Goal: Task Accomplishment & Management: Manage account settings

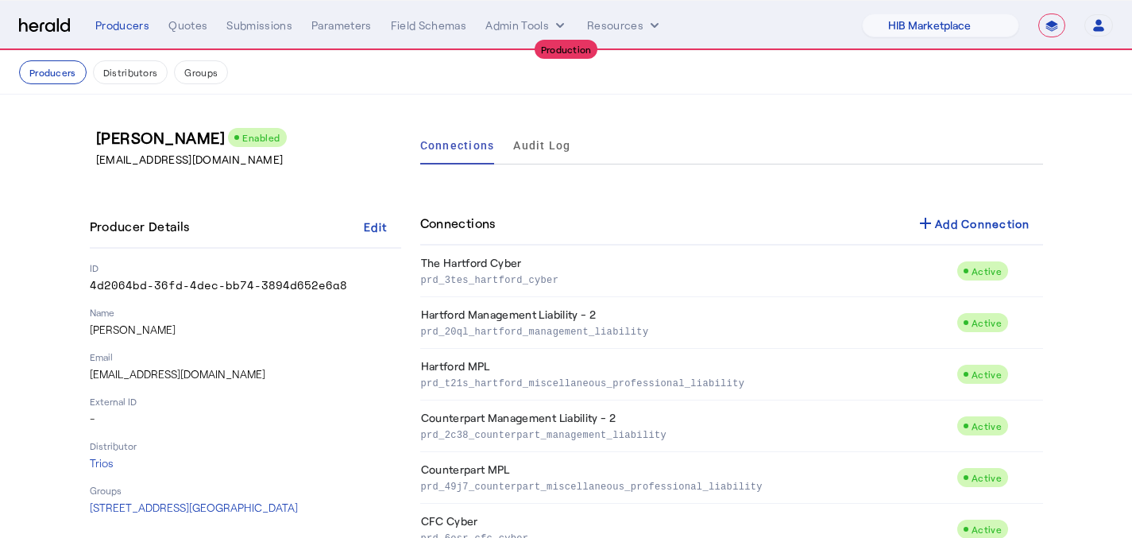
select select "pfm_a9p2_hib_marketplace"
select select "**********"
click at [158, 6] on nav "**********" at bounding box center [566, 25] width 1132 height 49
click at [172, 20] on div "Quotes" at bounding box center [187, 25] width 39 height 16
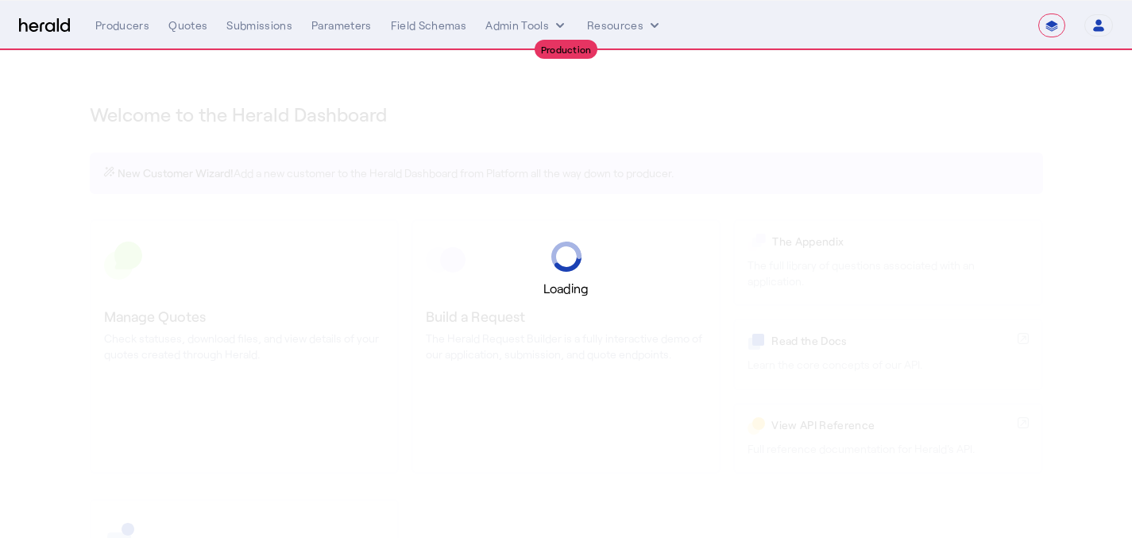
select select "**********"
select select "pfm_a9p2_hib_marketplace"
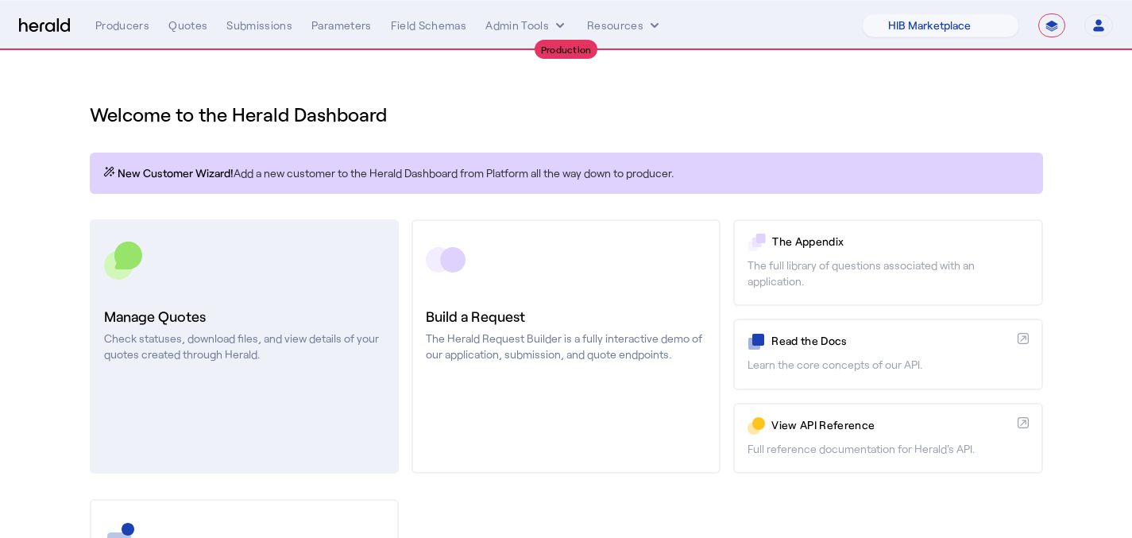
click at [285, 289] on link "Manage Quotes Check statuses, download files, and view details of your quotes c…" at bounding box center [244, 346] width 309 height 254
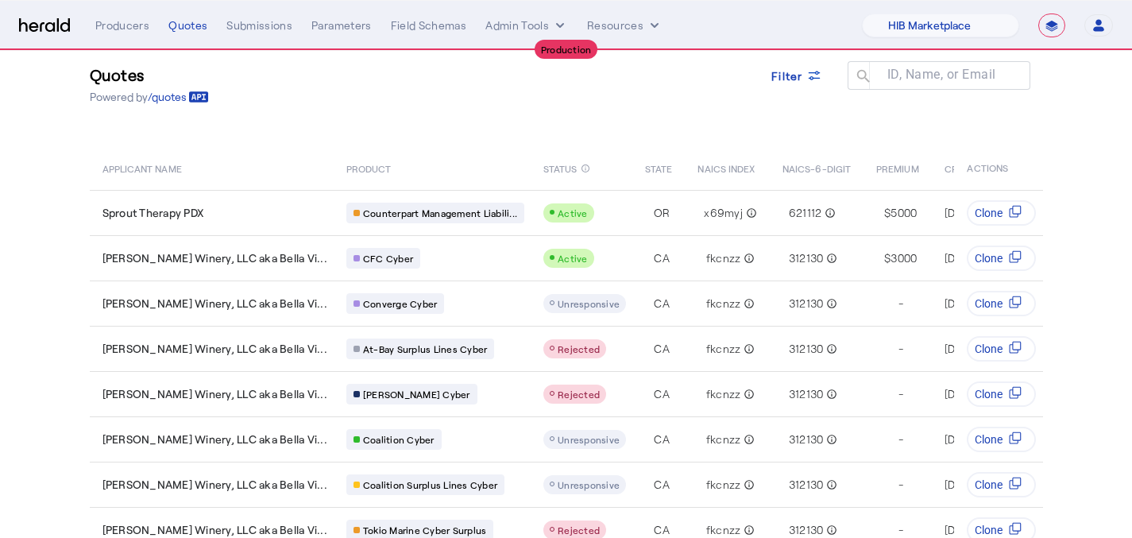
scroll to position [39, 1]
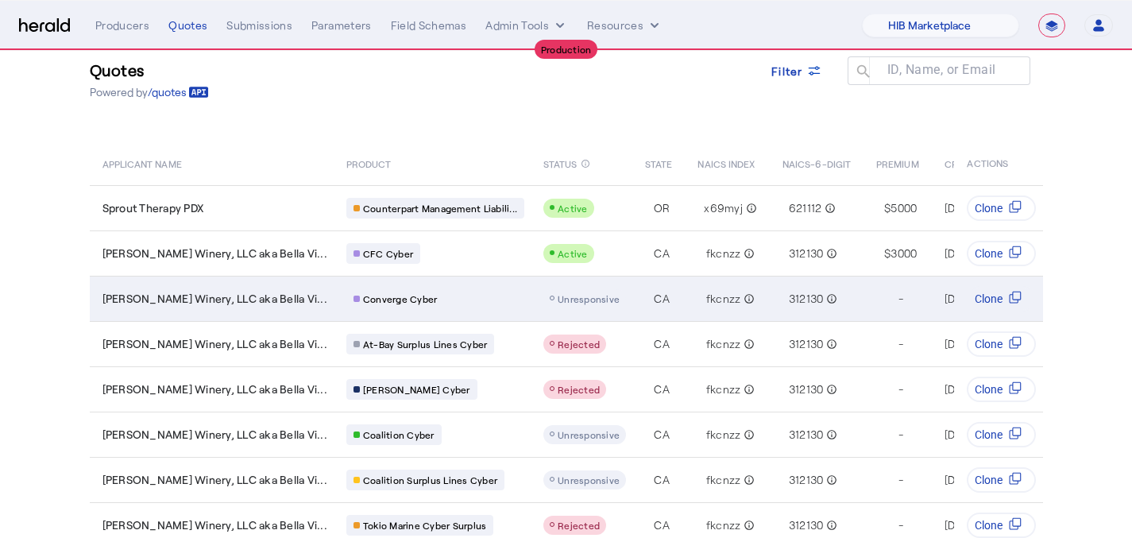
click at [558, 302] on span "Unresponsive" at bounding box center [589, 298] width 62 height 11
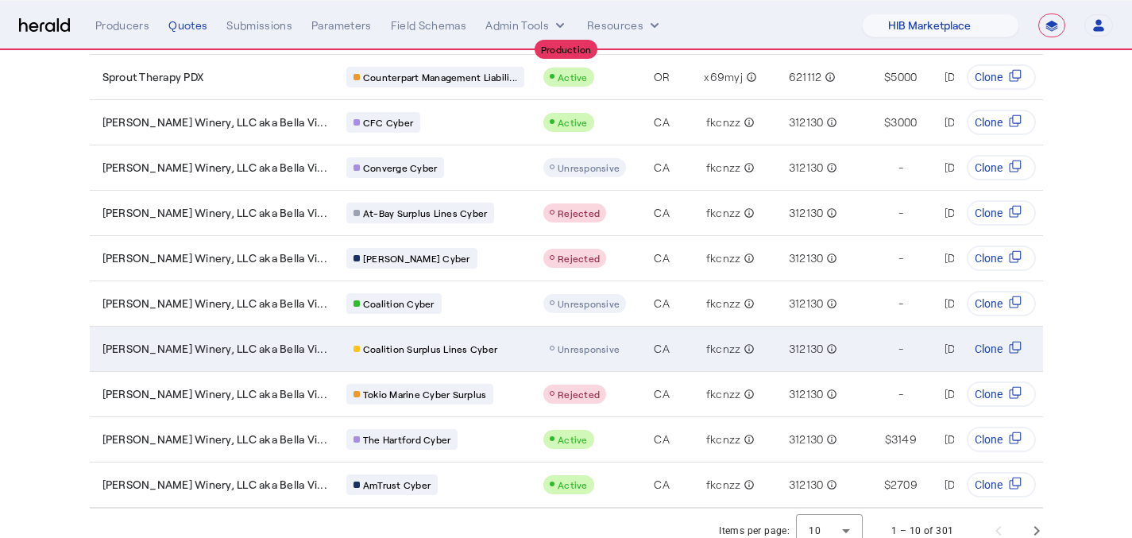
scroll to position [196, 1]
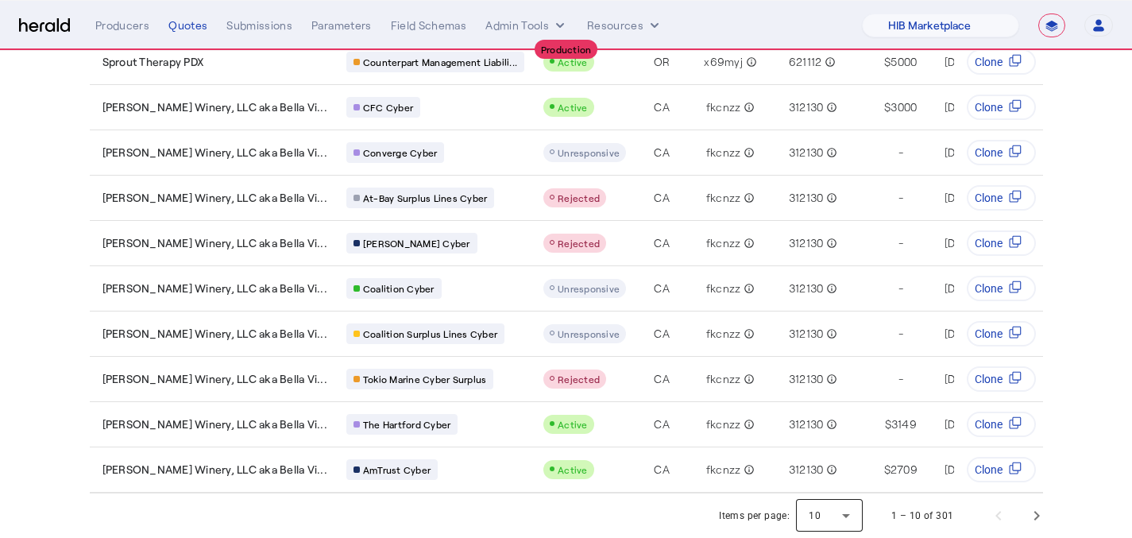
click at [851, 506] on div at bounding box center [829, 515] width 67 height 38
click at [834, 450] on mat-option "25" at bounding box center [836, 435] width 67 height 38
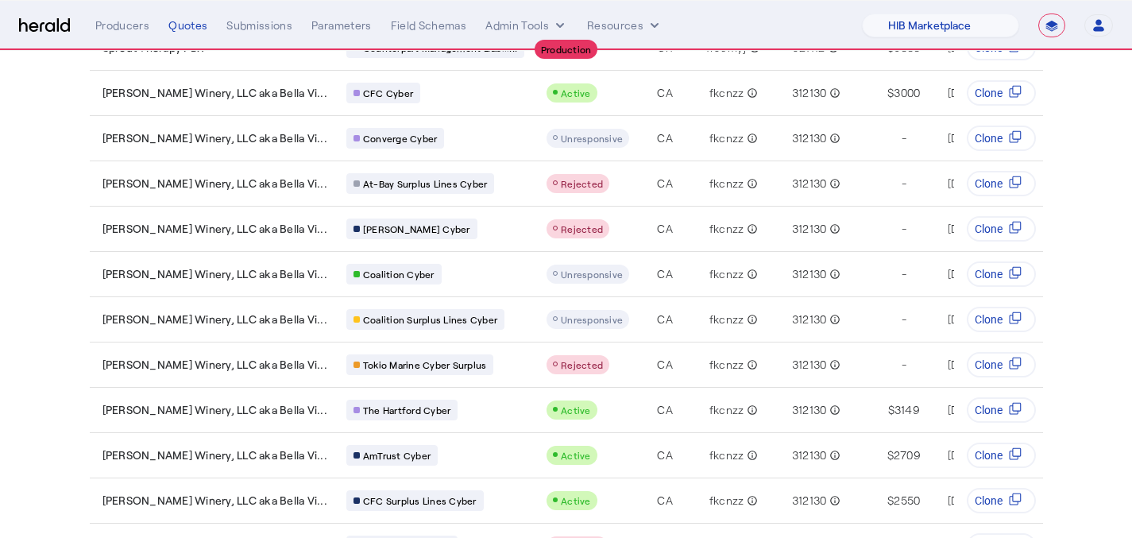
scroll to position [0, 1]
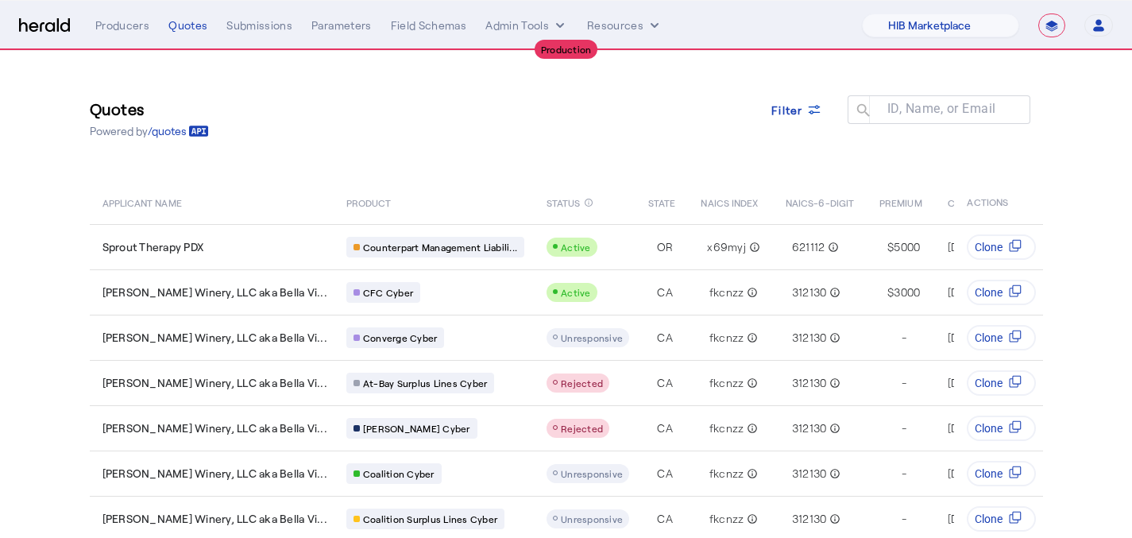
click at [1057, 32] on select "**********" at bounding box center [1051, 26] width 27 height 24
select select "*******"
click at [1038, 14] on select "**********" at bounding box center [1051, 26] width 27 height 24
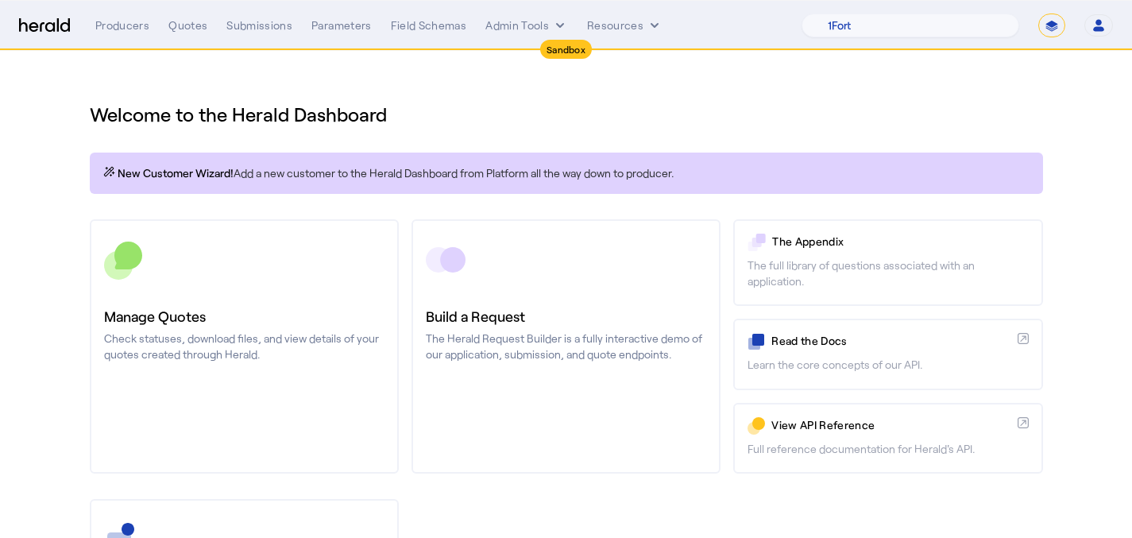
click at [878, 33] on select "1Fort Acrisure Acturis Affinity Advisors Affinity Risk Agentero AmWins Anzen Ao…" at bounding box center [910, 26] width 218 height 24
select select "pfm_r9a7_zywave"
click at [840, 14] on select "1Fort Acrisure Acturis Affinity Advisors Affinity Risk Agentero AmWins Anzen Ao…" at bounding box center [910, 26] width 218 height 24
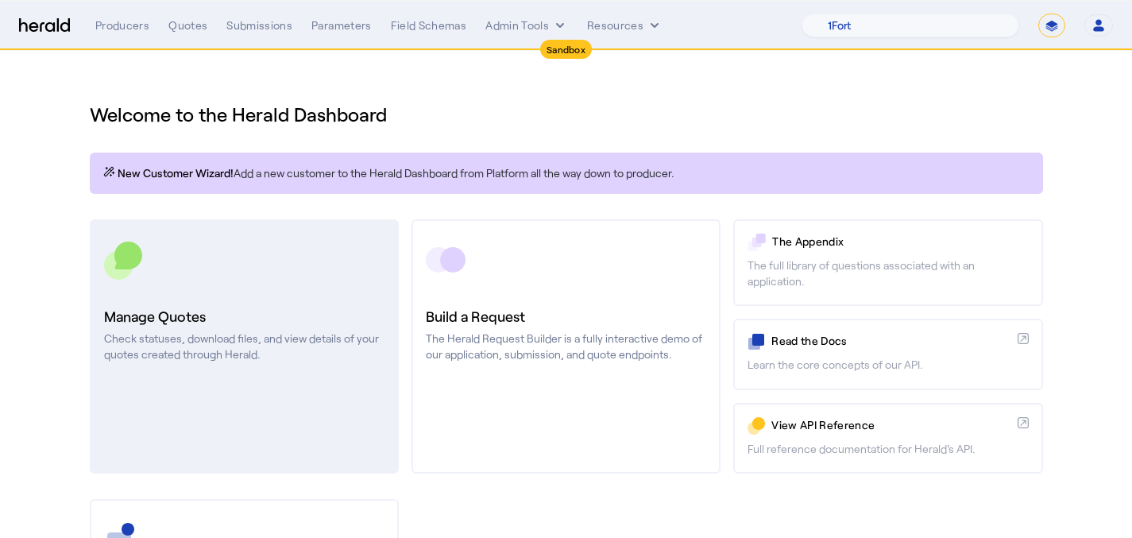
scroll to position [247, 0]
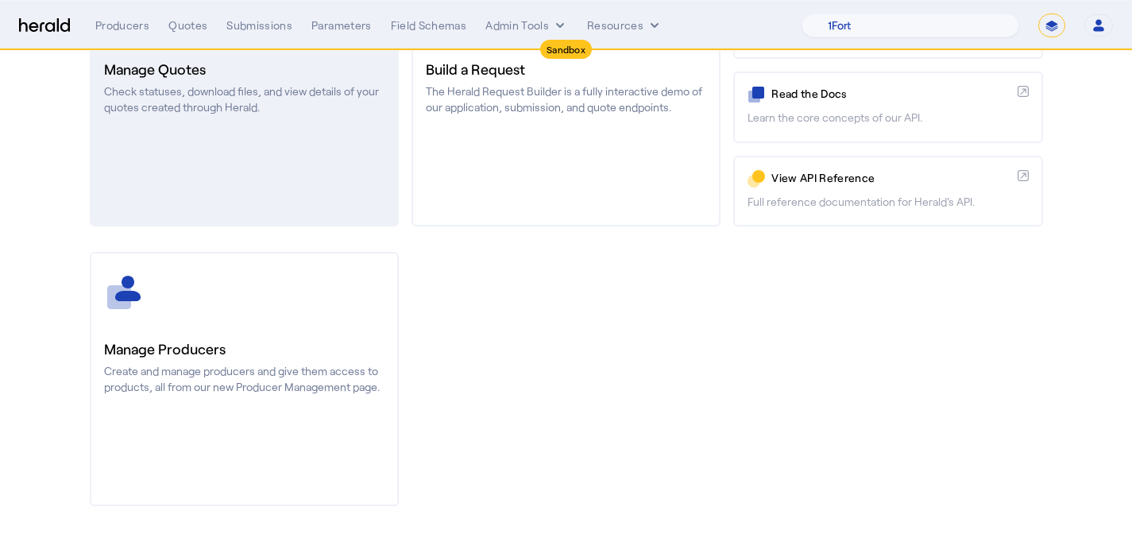
click at [292, 279] on div at bounding box center [244, 292] width 280 height 40
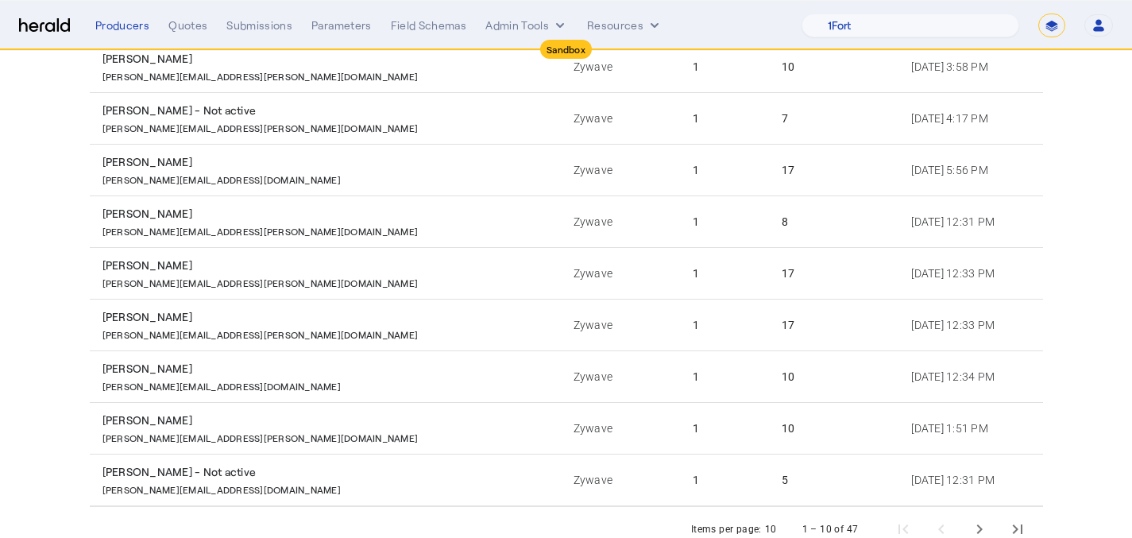
scroll to position [323, 0]
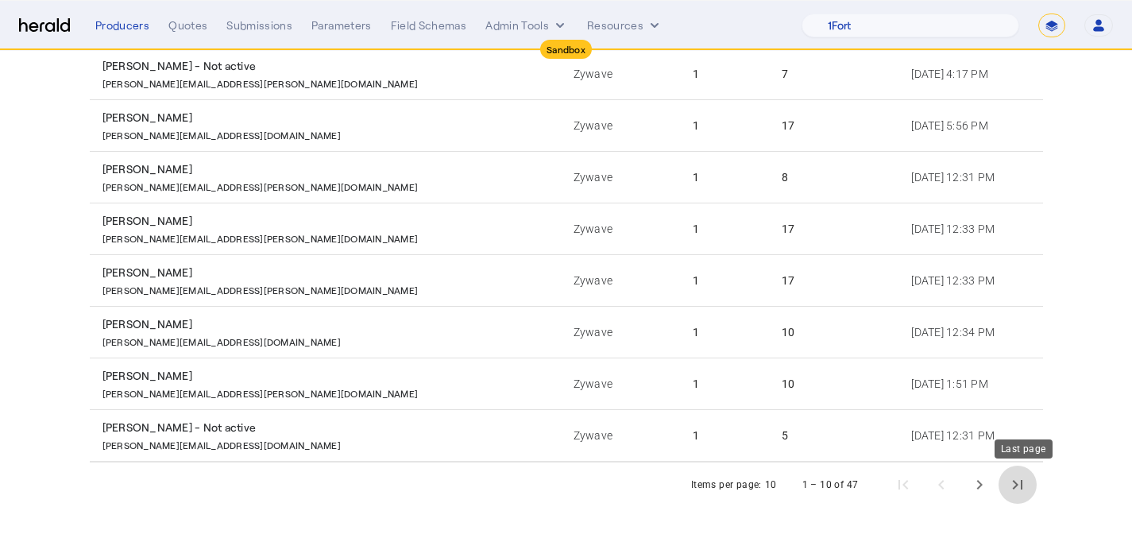
click at [1011, 474] on span "Last page" at bounding box center [1017, 484] width 38 height 38
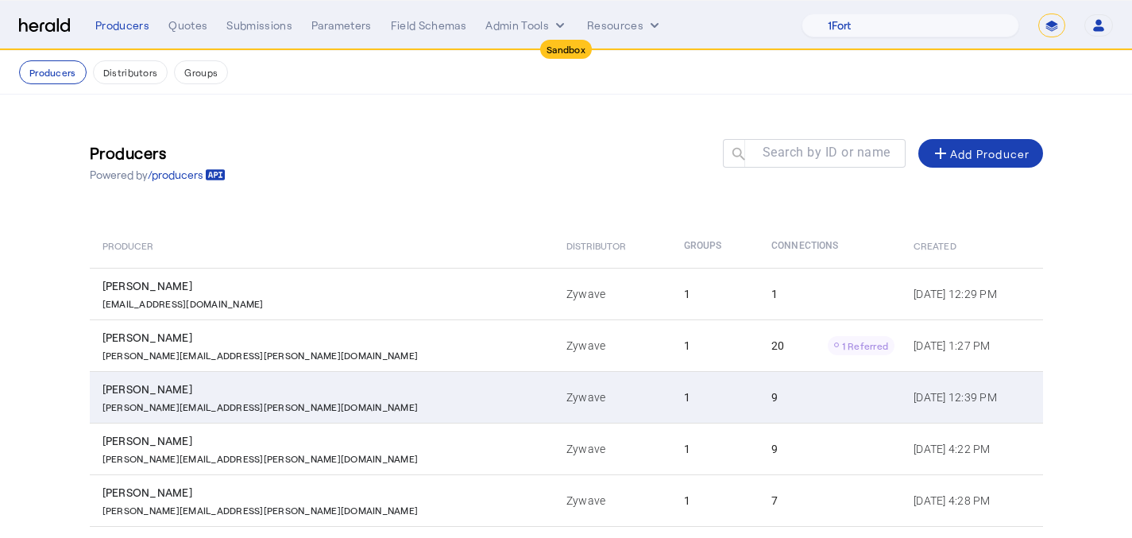
scroll to position [168, 0]
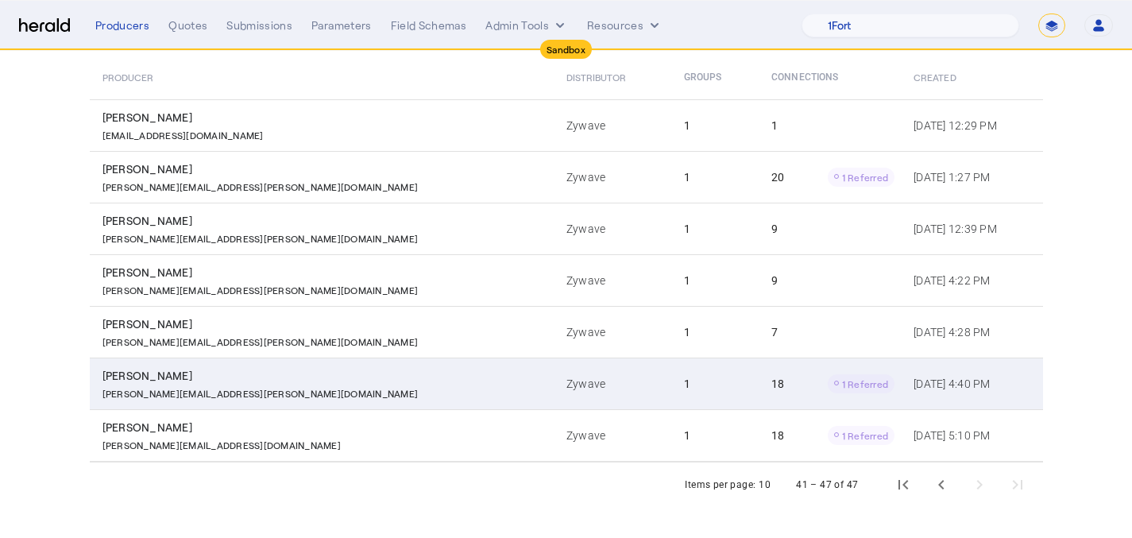
click at [901, 382] on td "Mar 20, 2025, 4:40 PM" at bounding box center [971, 383] width 141 height 52
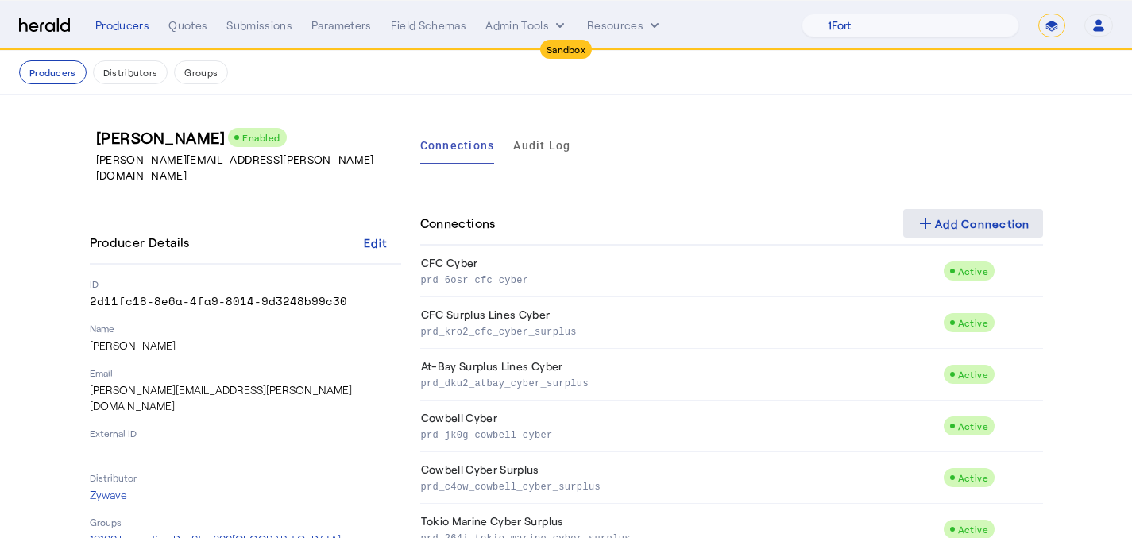
click at [1015, 240] on span at bounding box center [973, 223] width 140 height 38
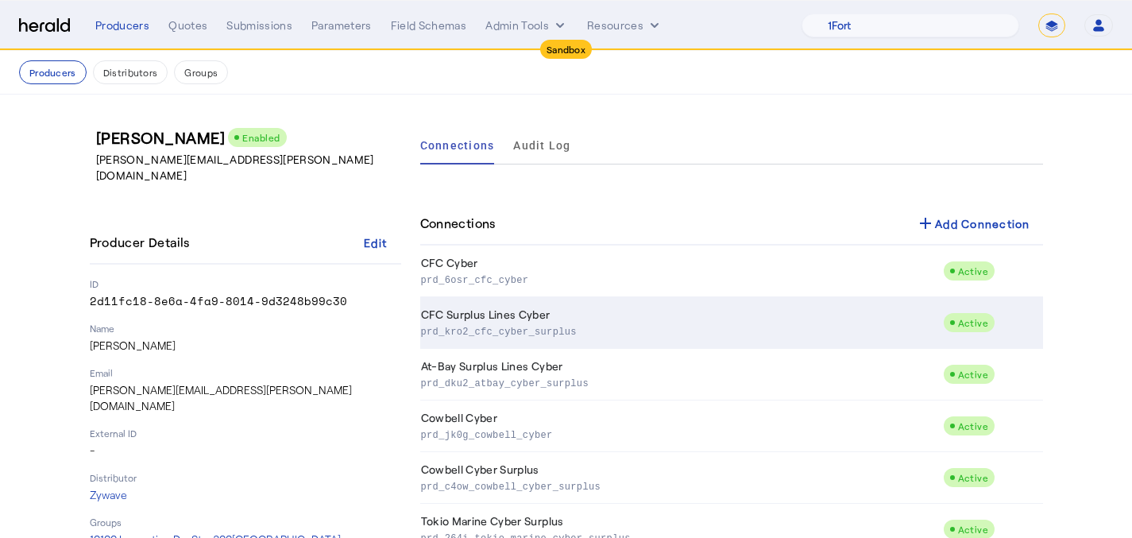
scroll to position [669, 0]
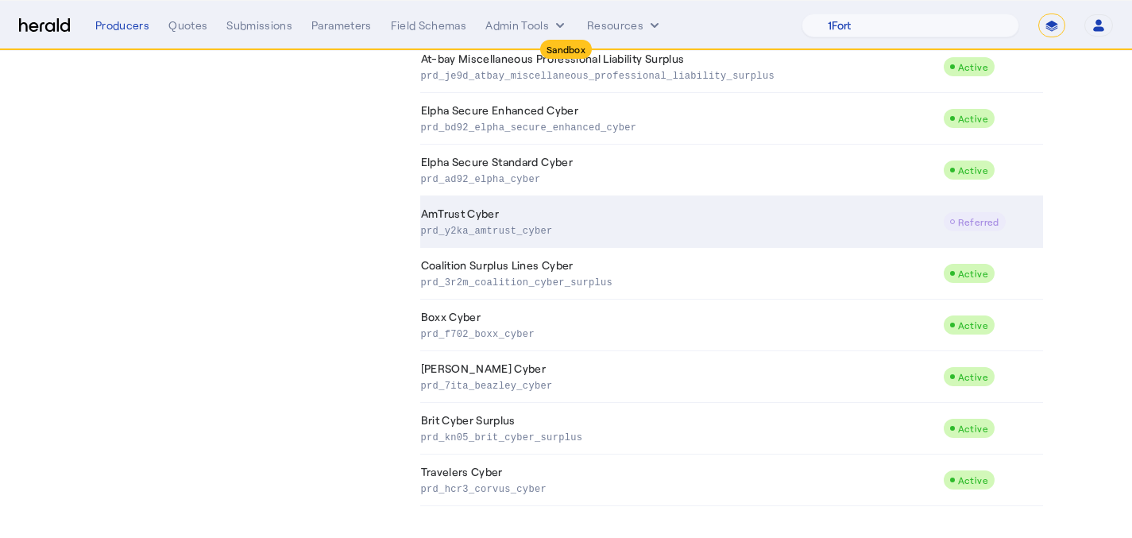
click at [810, 215] on td "AmTrust Cyber prd_y2ka_amtrust_cyber" at bounding box center [681, 222] width 523 height 52
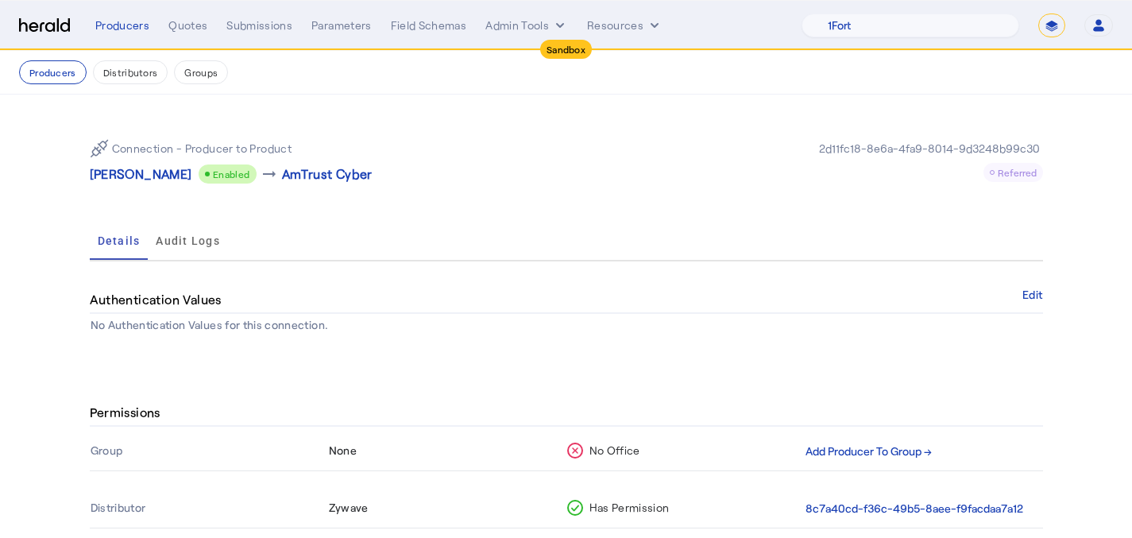
click at [836, 438] on th "Add Producer To Group →" at bounding box center [924, 451] width 238 height 37
click at [843, 450] on button "Add Producer To Group →" at bounding box center [868, 451] width 126 height 18
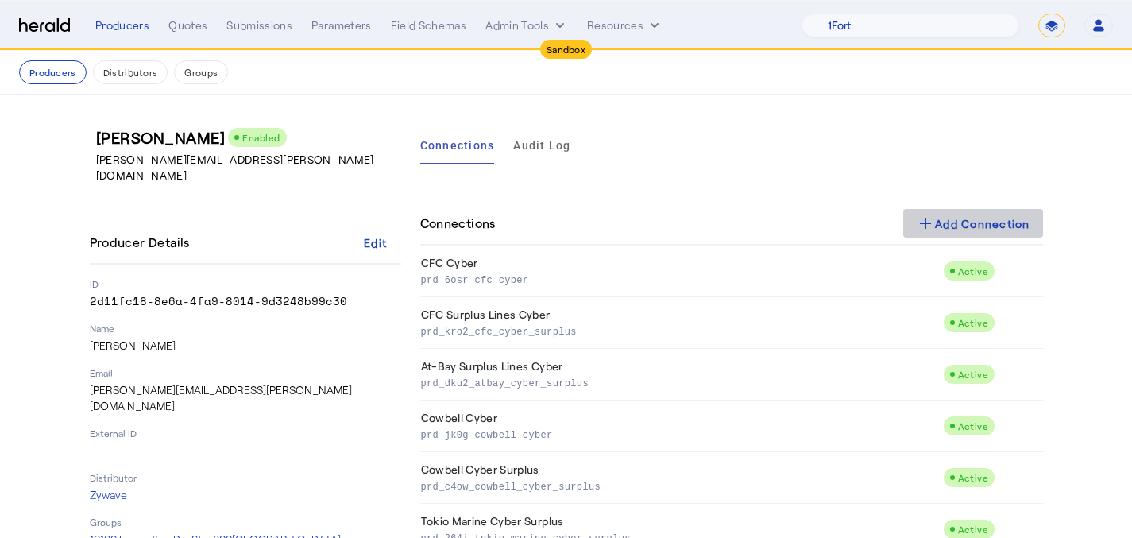
click at [955, 226] on div "add Add Connection" at bounding box center [973, 223] width 114 height 19
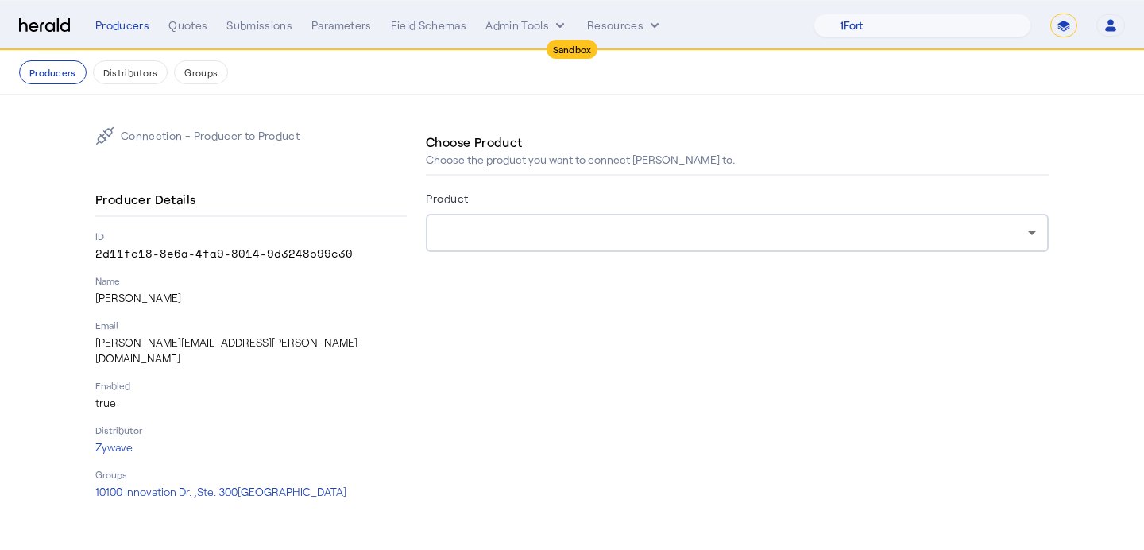
click at [617, 230] on div at bounding box center [732, 232] width 589 height 19
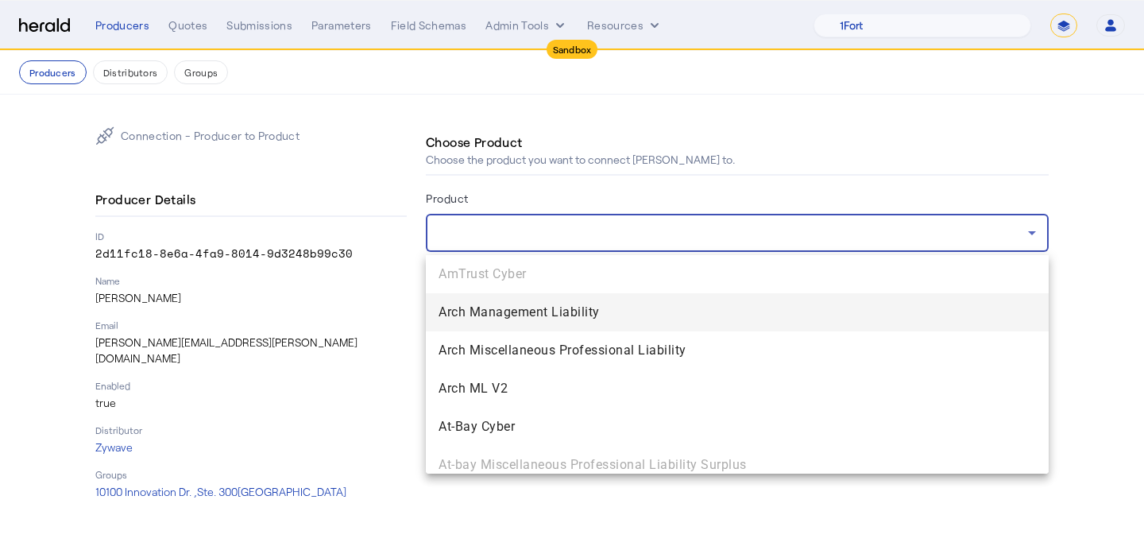
click at [737, 205] on div at bounding box center [572, 275] width 1144 height 550
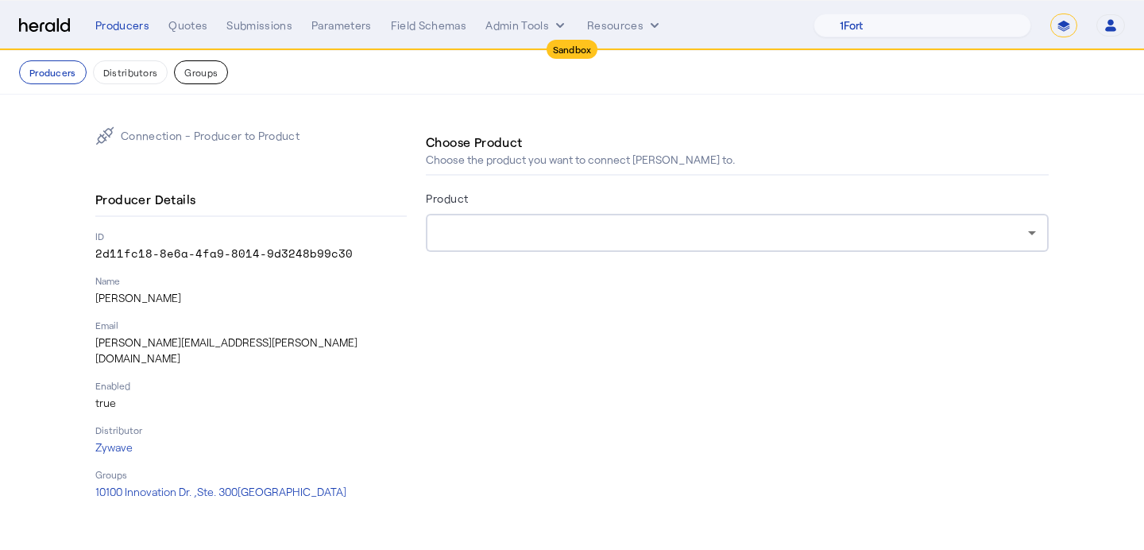
click at [186, 79] on button "Groups" at bounding box center [201, 72] width 54 height 24
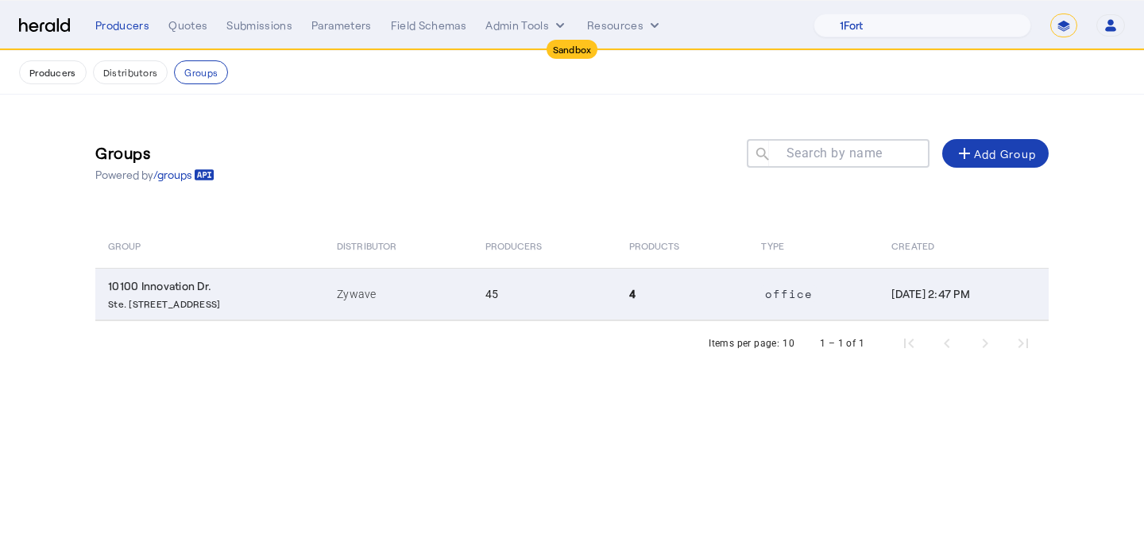
click at [689, 279] on td "4" at bounding box center [682, 294] width 133 height 52
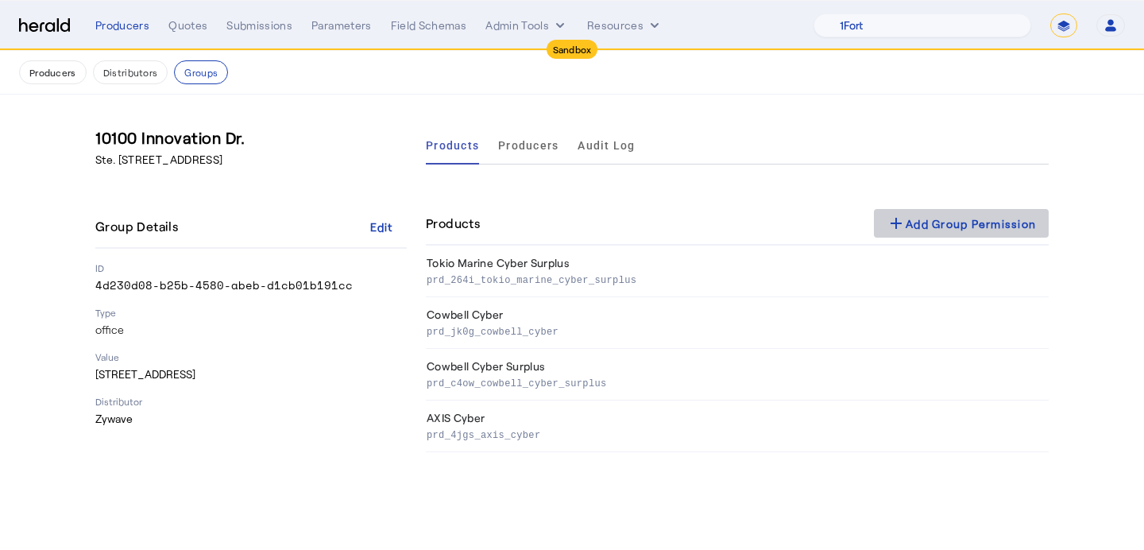
click at [915, 223] on div "add Add Group Permission" at bounding box center [960, 223] width 149 height 19
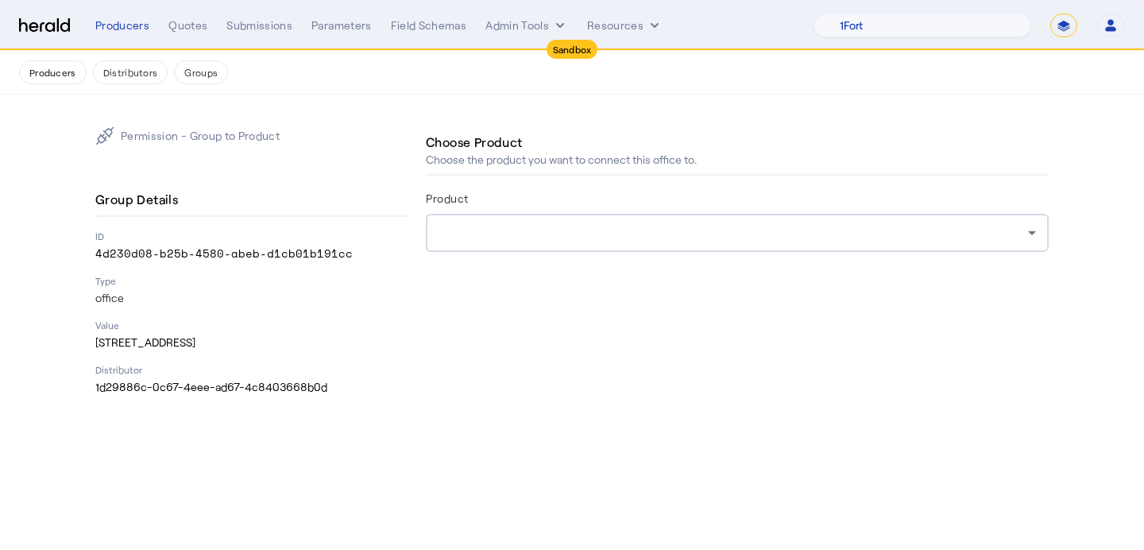
click at [833, 253] on form "Product" at bounding box center [737, 242] width 623 height 108
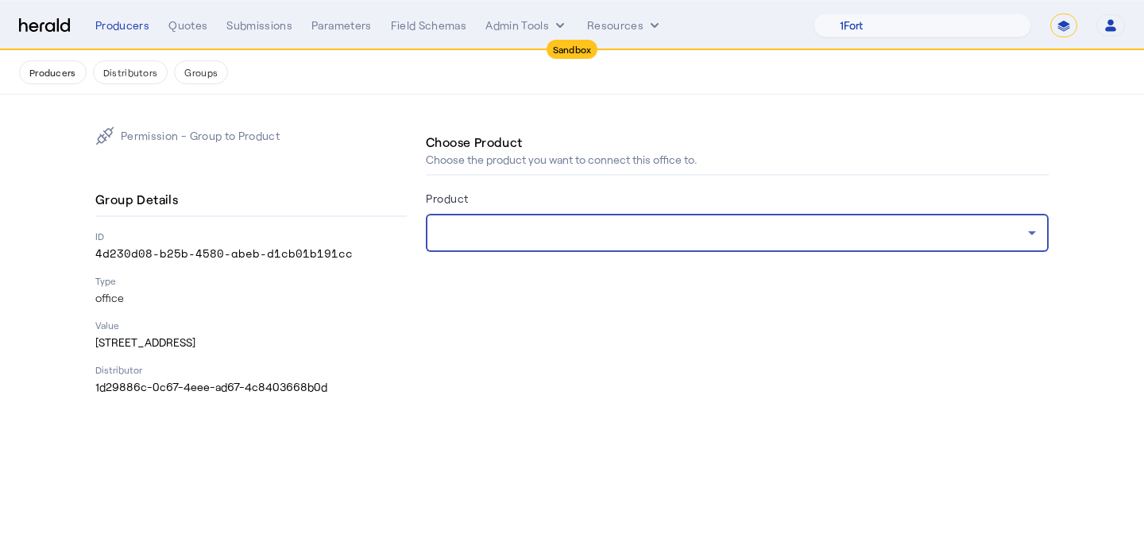
click at [836, 241] on div at bounding box center [732, 232] width 589 height 19
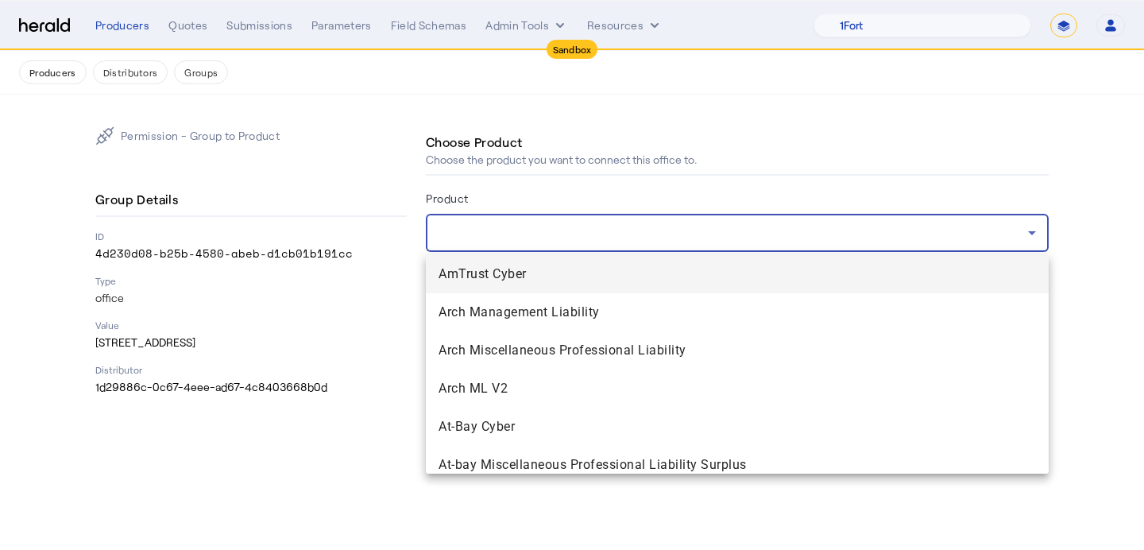
click at [809, 280] on span "AmTrust Cyber" at bounding box center [736, 273] width 597 height 19
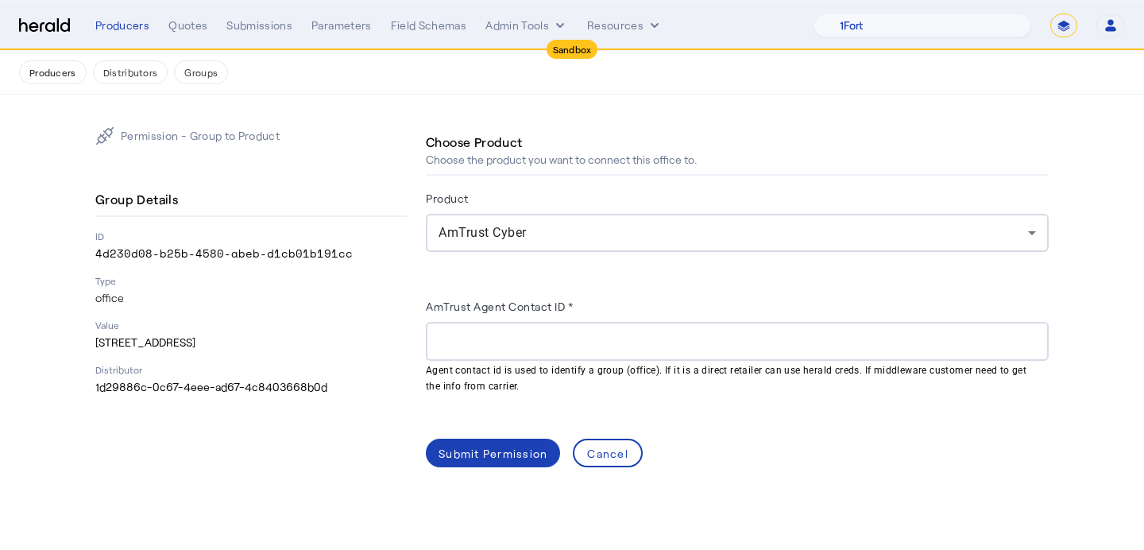
click at [514, 322] on div at bounding box center [736, 341] width 597 height 39
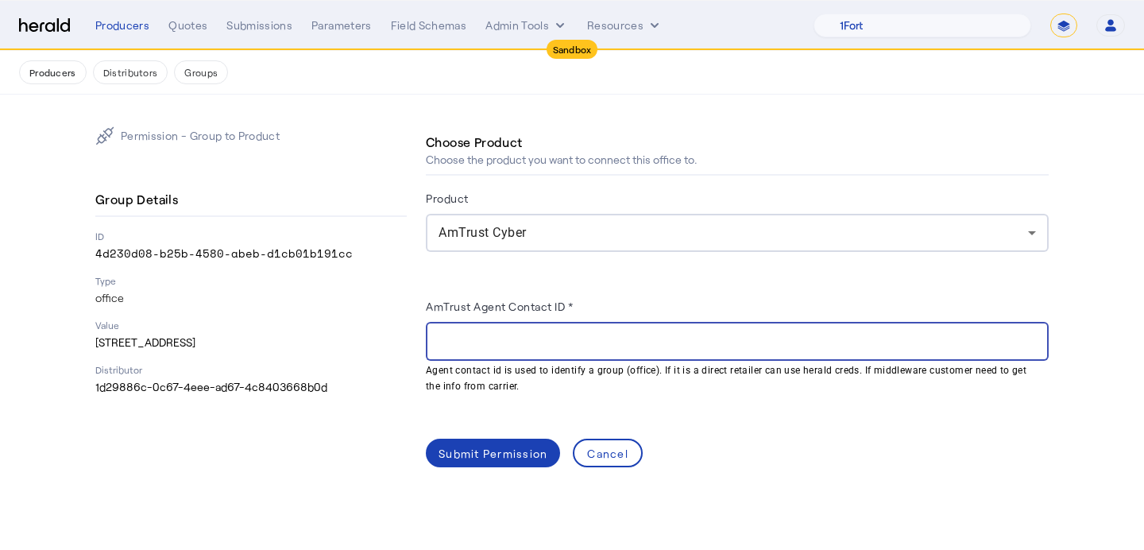
paste input "******"
type input "******"
click at [527, 445] on div "Submit Permission" at bounding box center [492, 453] width 109 height 17
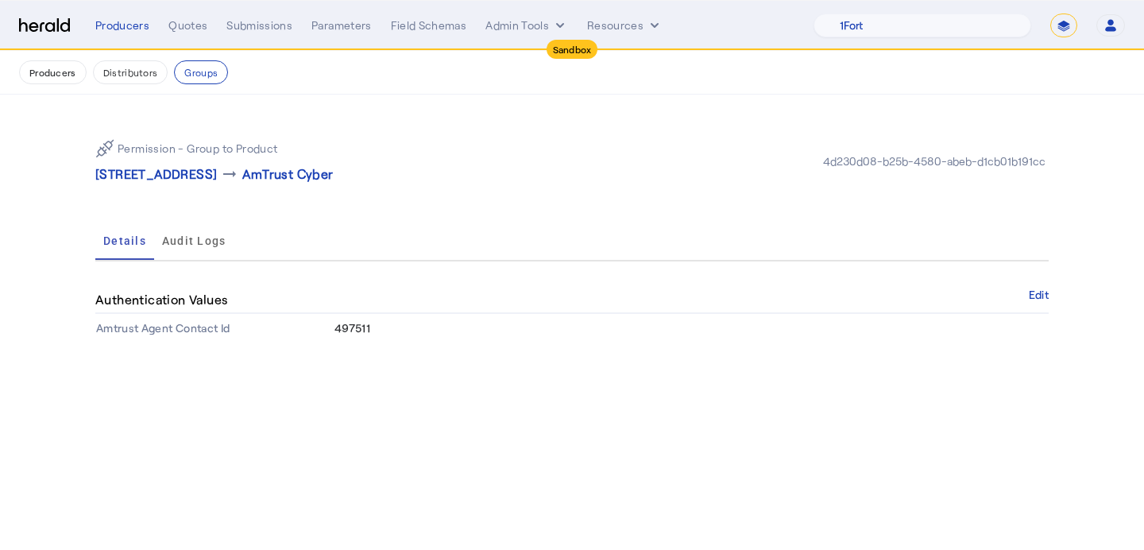
click at [75, 89] on nav "Producers Distributors Groups" at bounding box center [572, 73] width 1144 height 44
click at [60, 66] on button "Producers" at bounding box center [53, 72] width 68 height 24
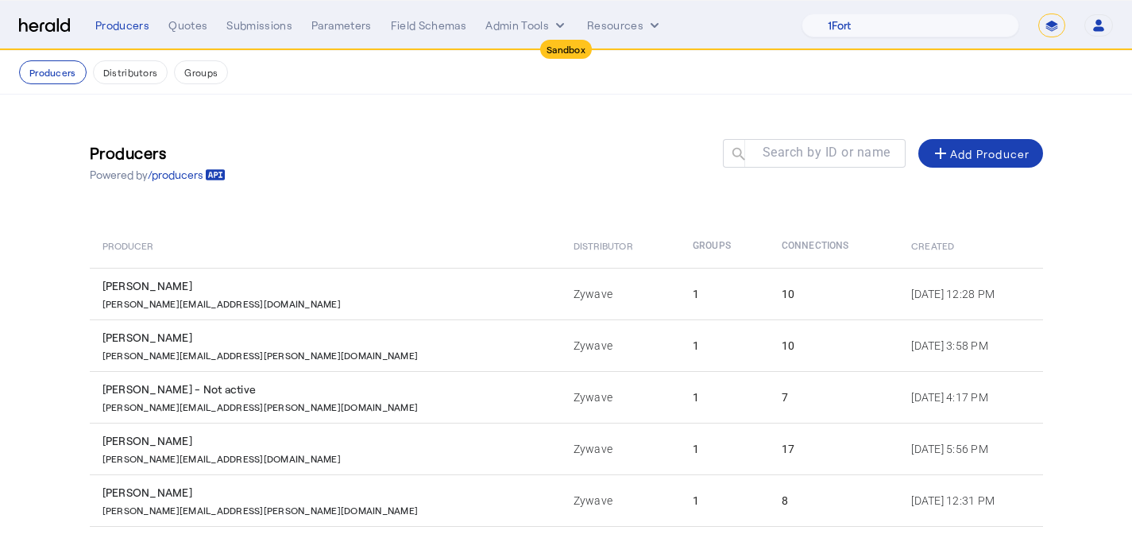
scroll to position [323, 0]
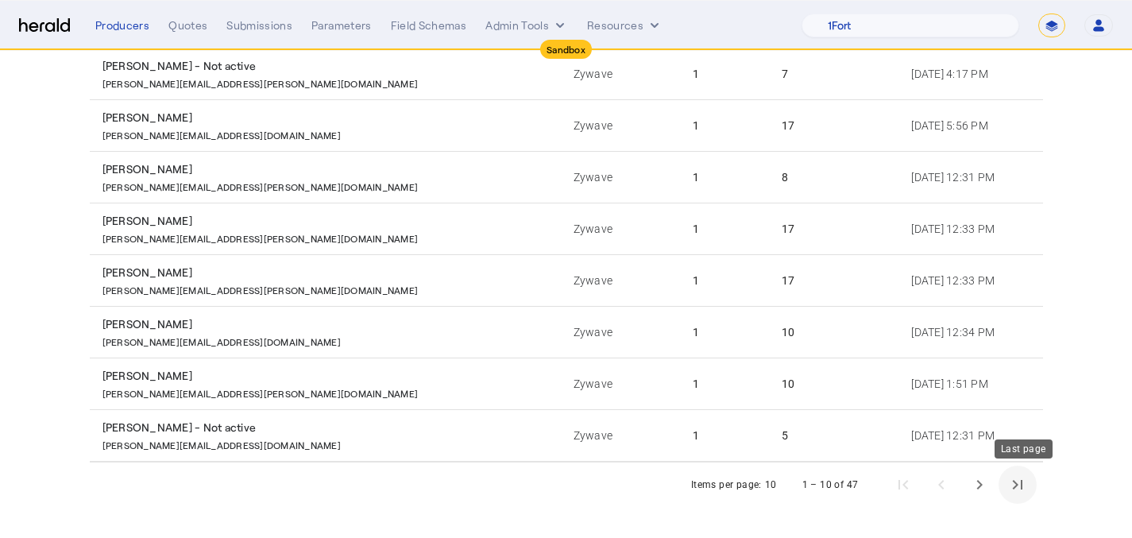
click at [1012, 478] on span "Last page" at bounding box center [1017, 484] width 38 height 38
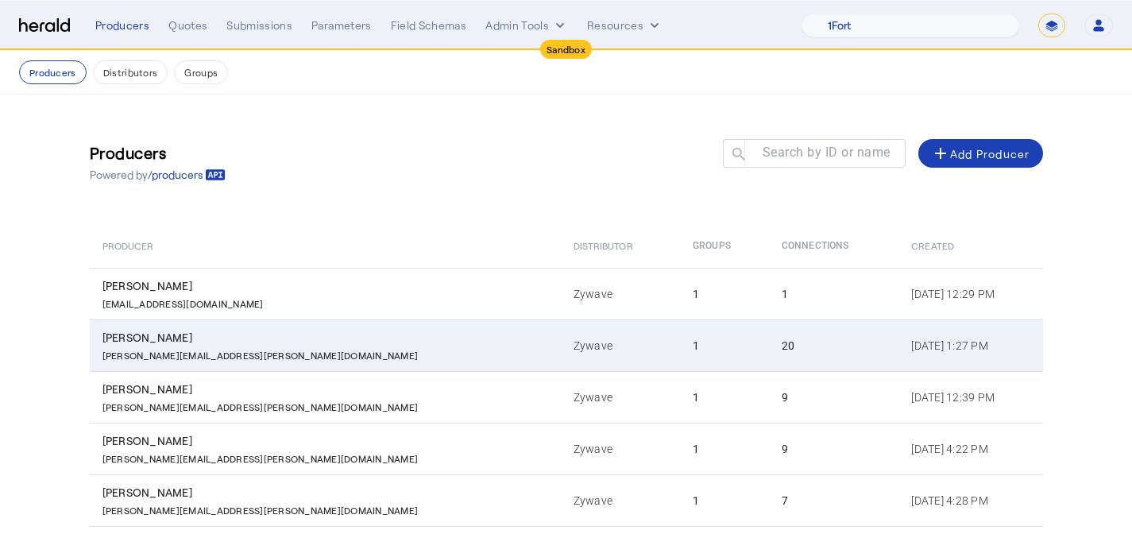
scroll to position [168, 0]
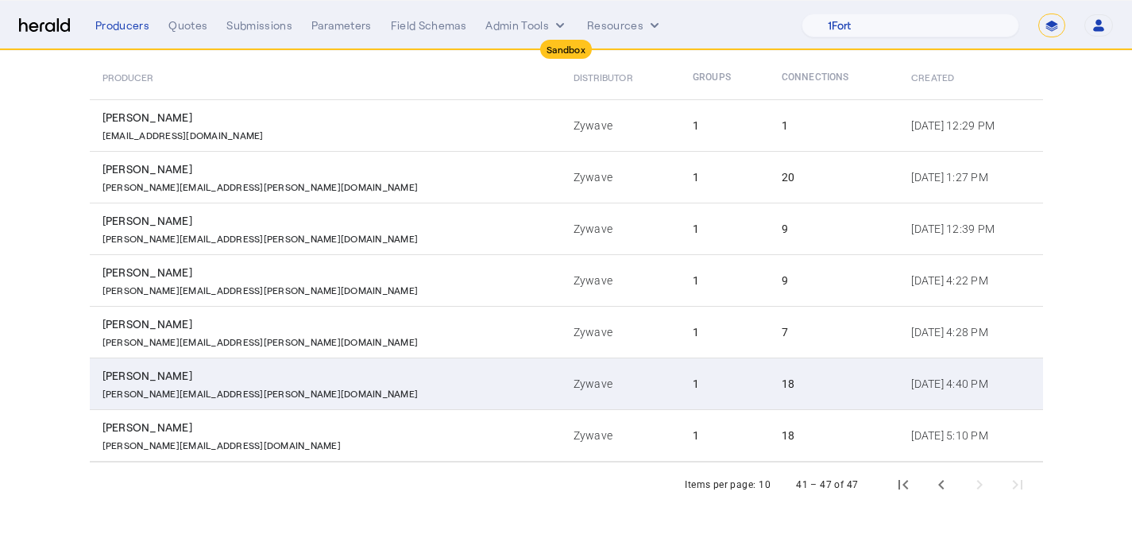
click at [782, 377] on div "18" at bounding box center [837, 384] width 110 height 16
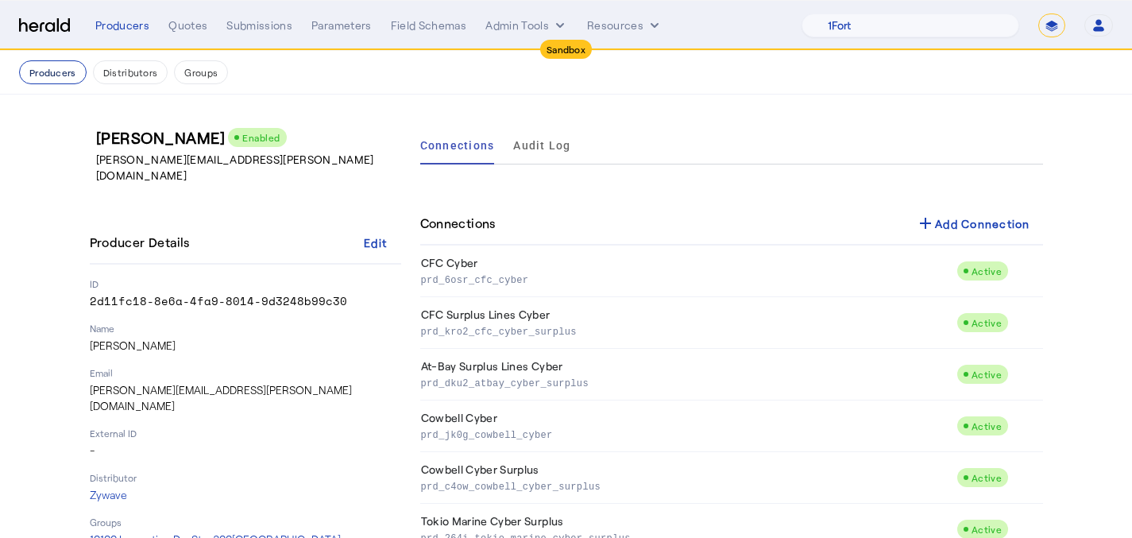
click at [46, 73] on button "Producers" at bounding box center [53, 72] width 68 height 24
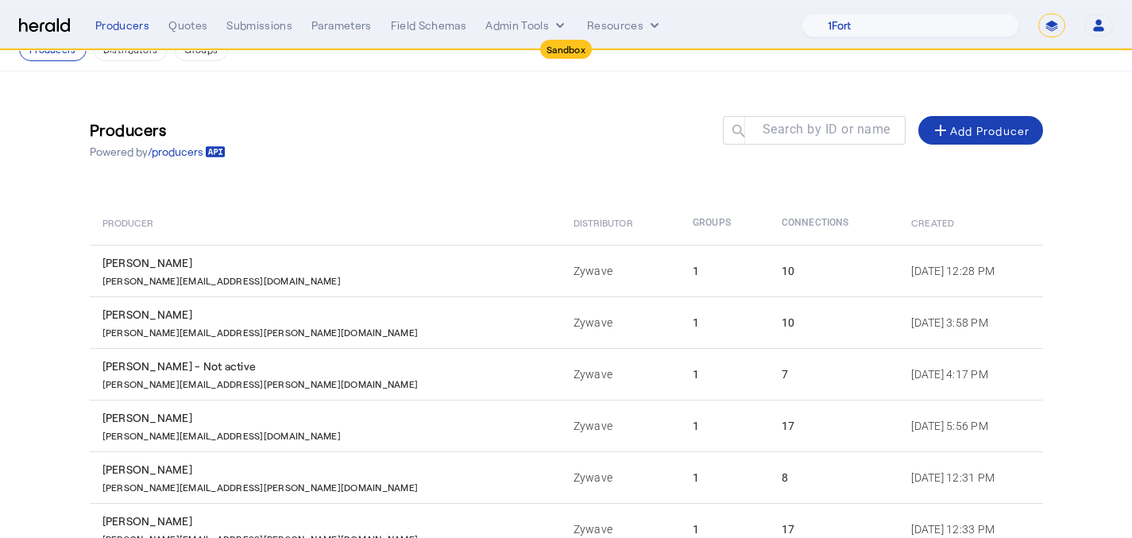
scroll to position [25, 0]
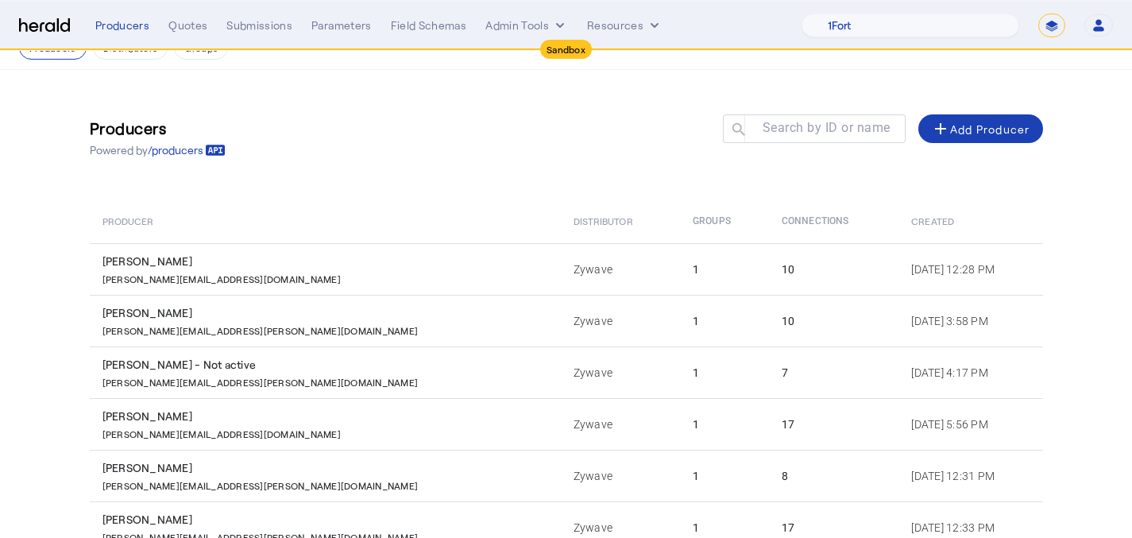
click at [561, 410] on td "Zywave" at bounding box center [621, 424] width 120 height 52
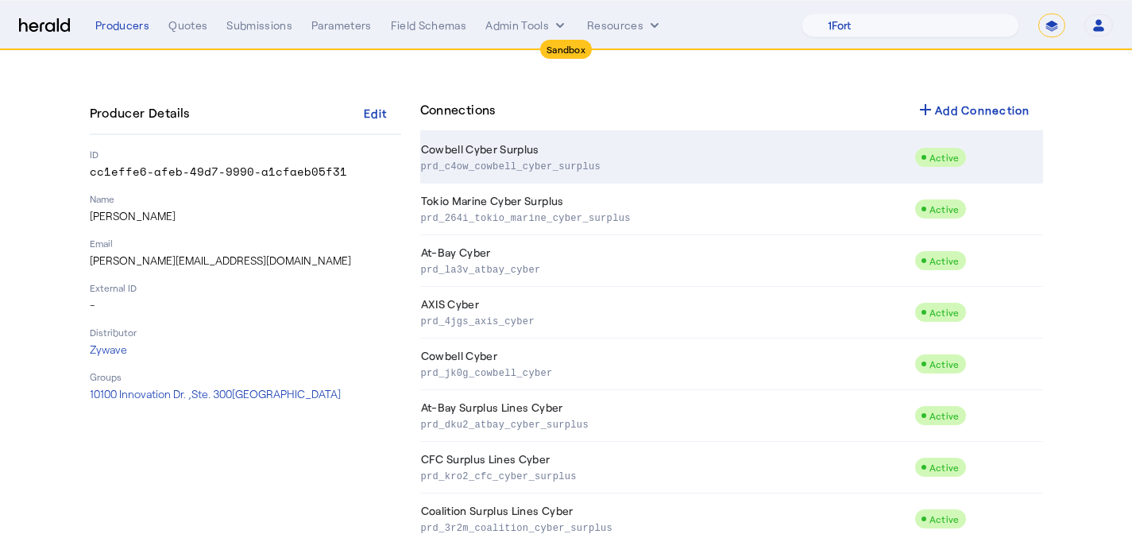
scroll to position [102, 0]
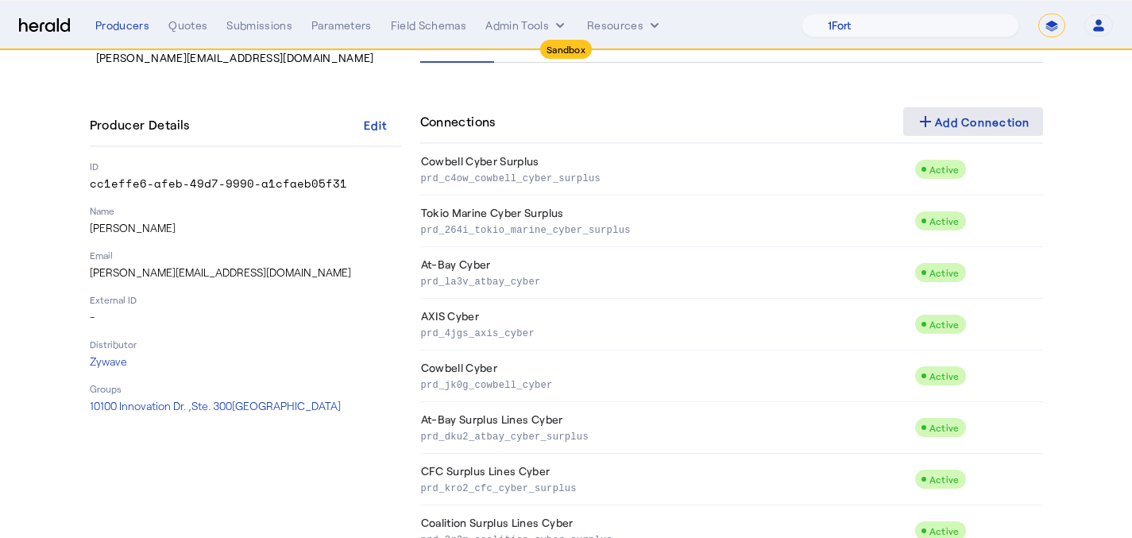
click at [968, 119] on div "add Add Connection" at bounding box center [973, 121] width 114 height 19
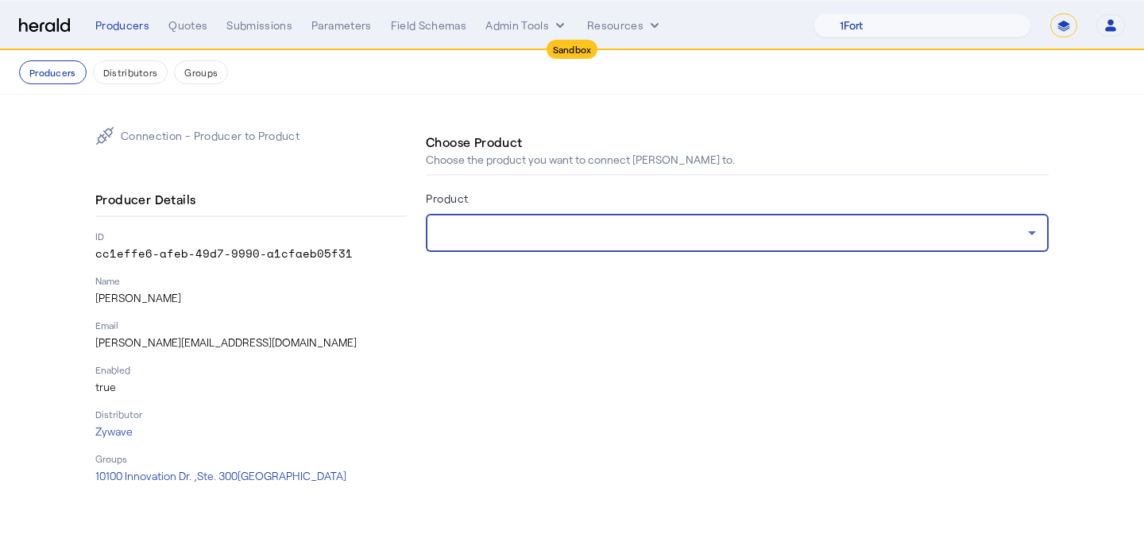
click at [721, 226] on div at bounding box center [732, 232] width 589 height 19
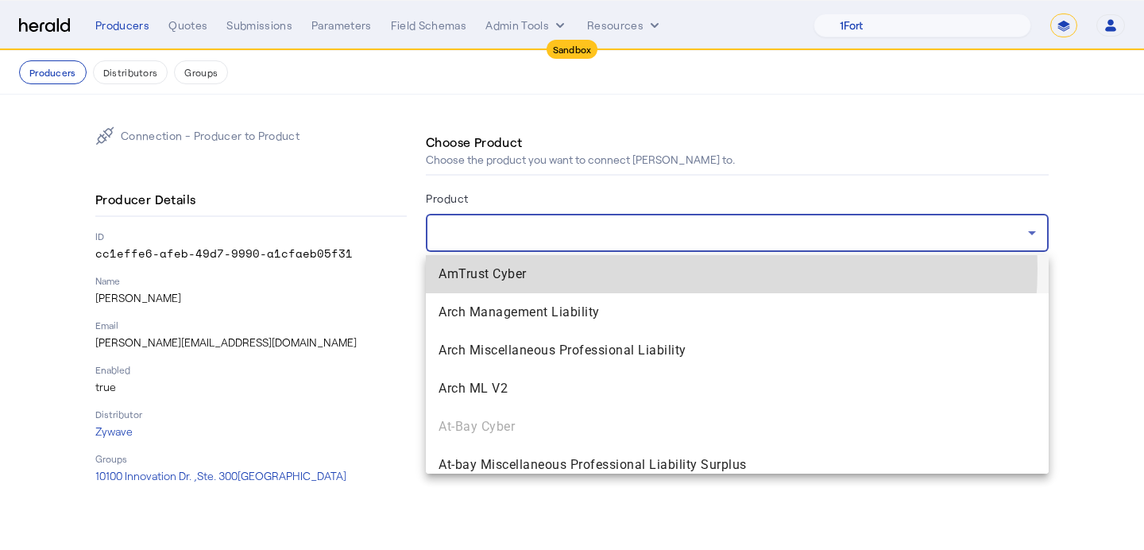
click at [678, 268] on span "AmTrust Cyber" at bounding box center [736, 273] width 597 height 19
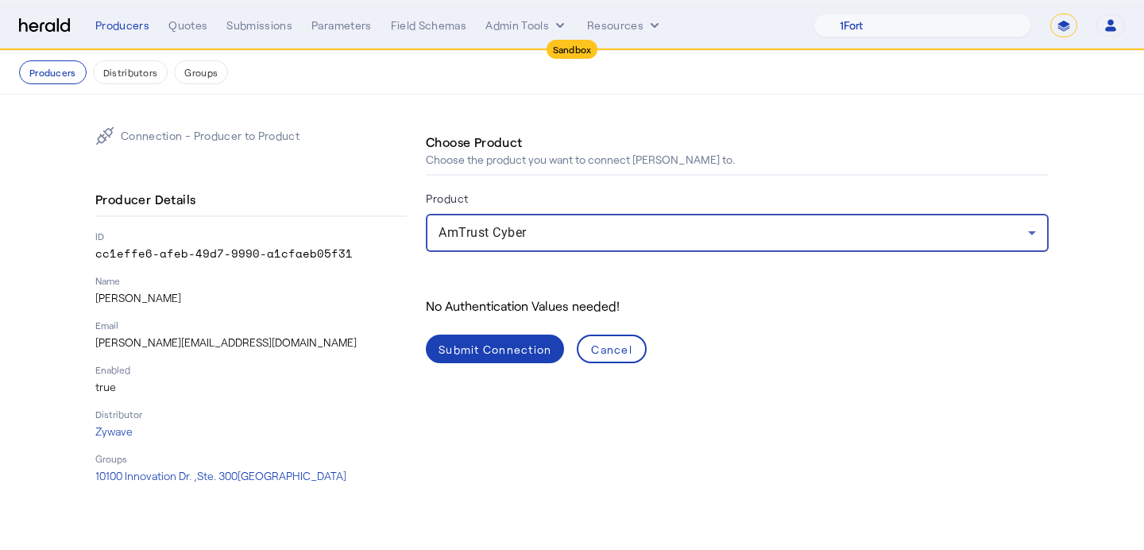
click at [517, 349] on div "Submit Connection" at bounding box center [494, 349] width 113 height 17
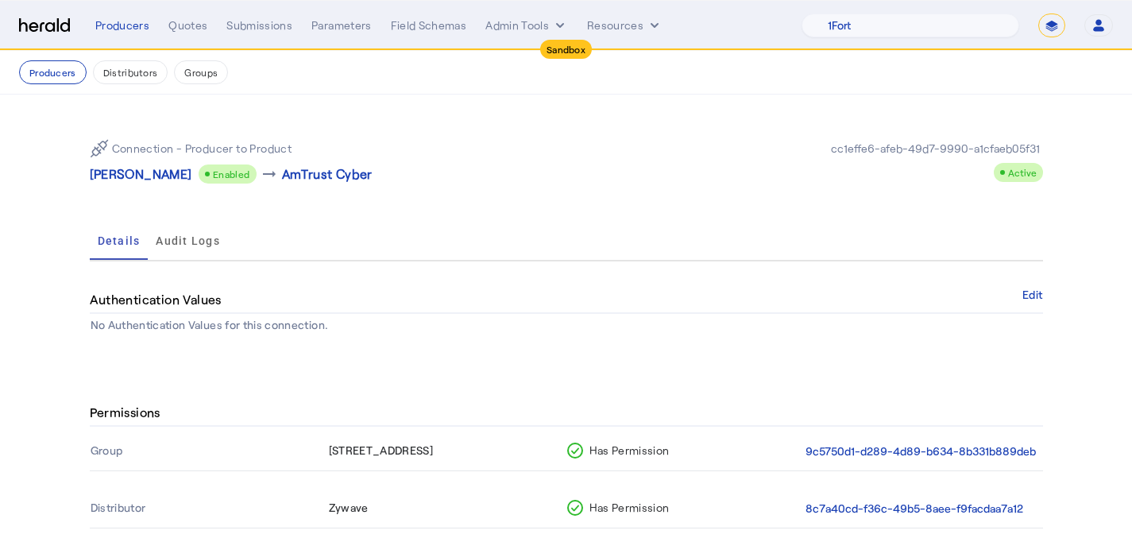
click at [70, 78] on button "Producers" at bounding box center [53, 72] width 68 height 24
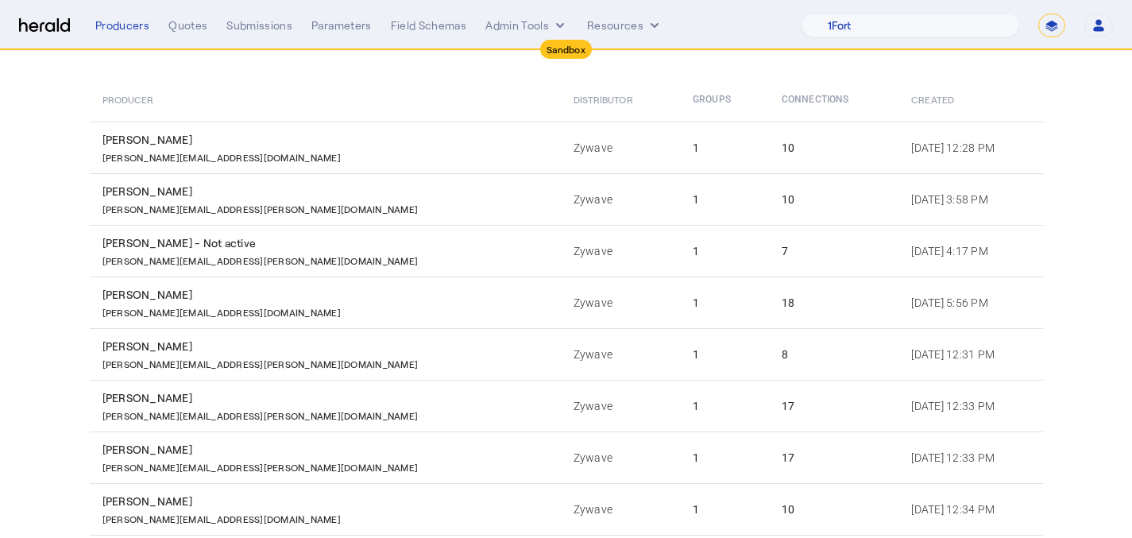
scroll to position [205, 0]
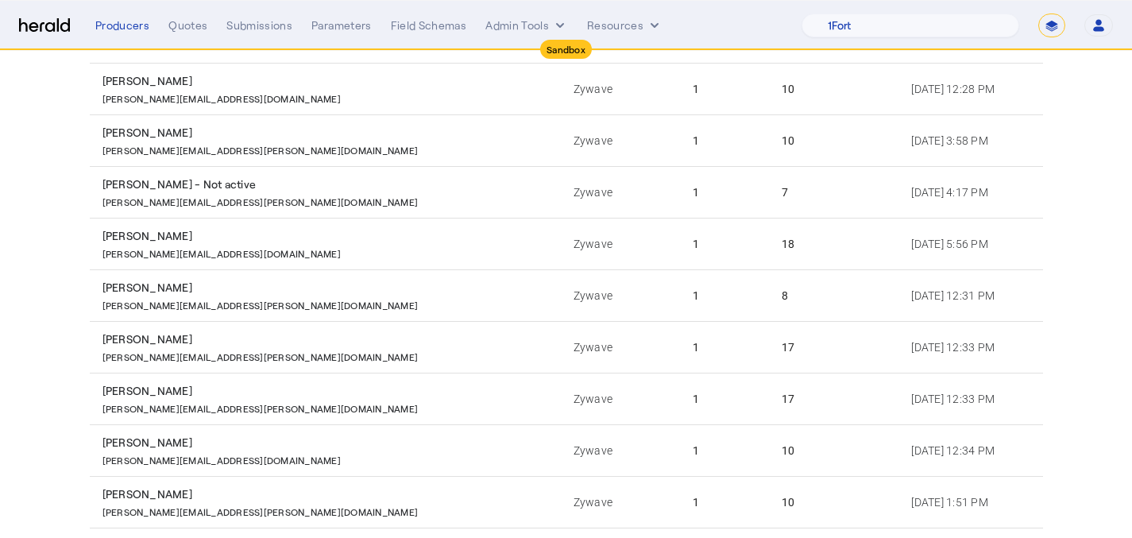
click at [680, 361] on td "1" at bounding box center [724, 347] width 89 height 52
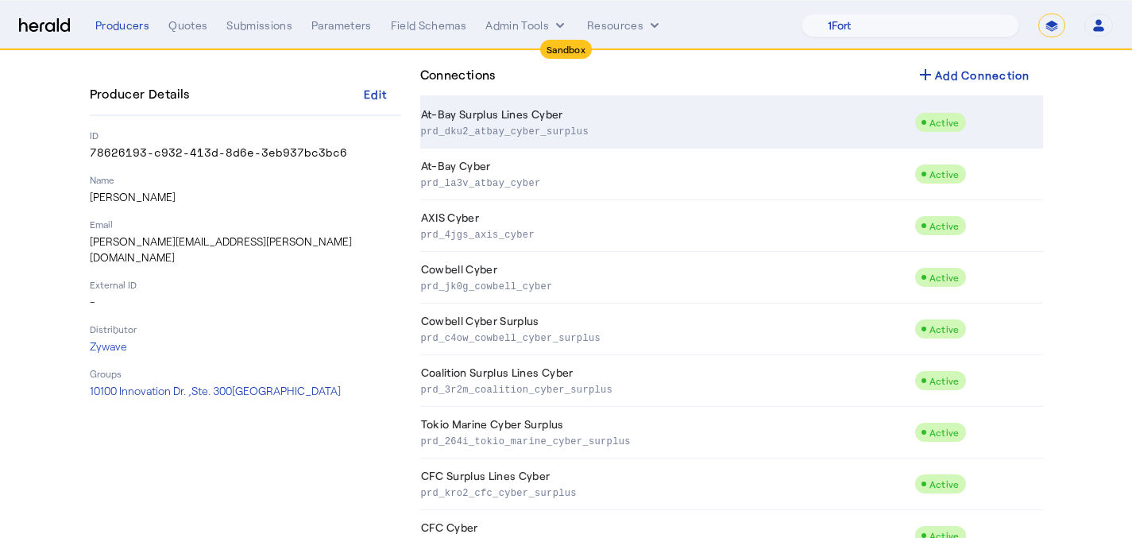
scroll to position [36, 0]
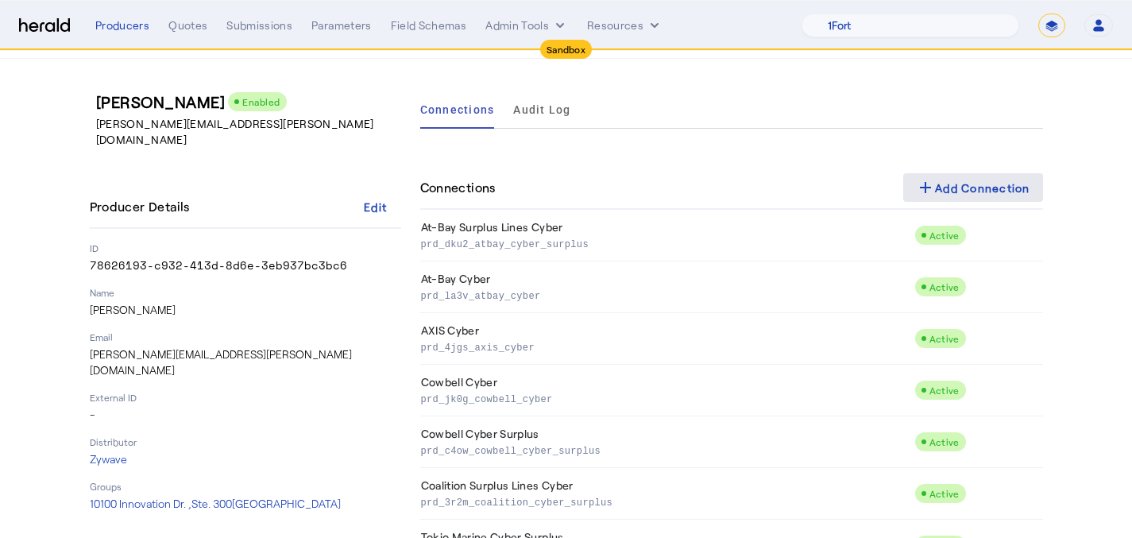
click at [999, 184] on div "add Add Connection" at bounding box center [973, 187] width 114 height 19
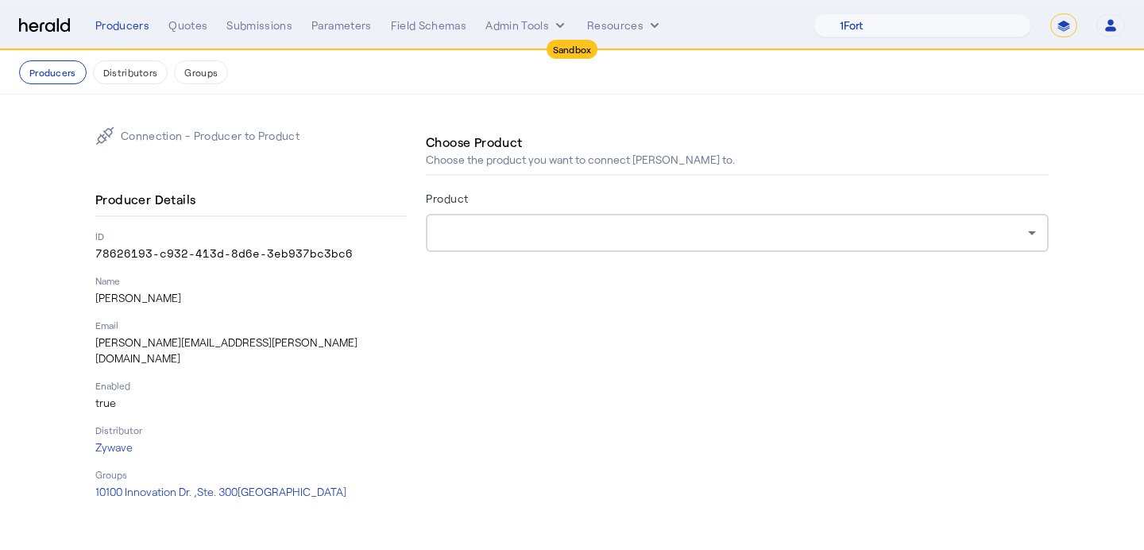
click at [755, 226] on div at bounding box center [732, 232] width 589 height 19
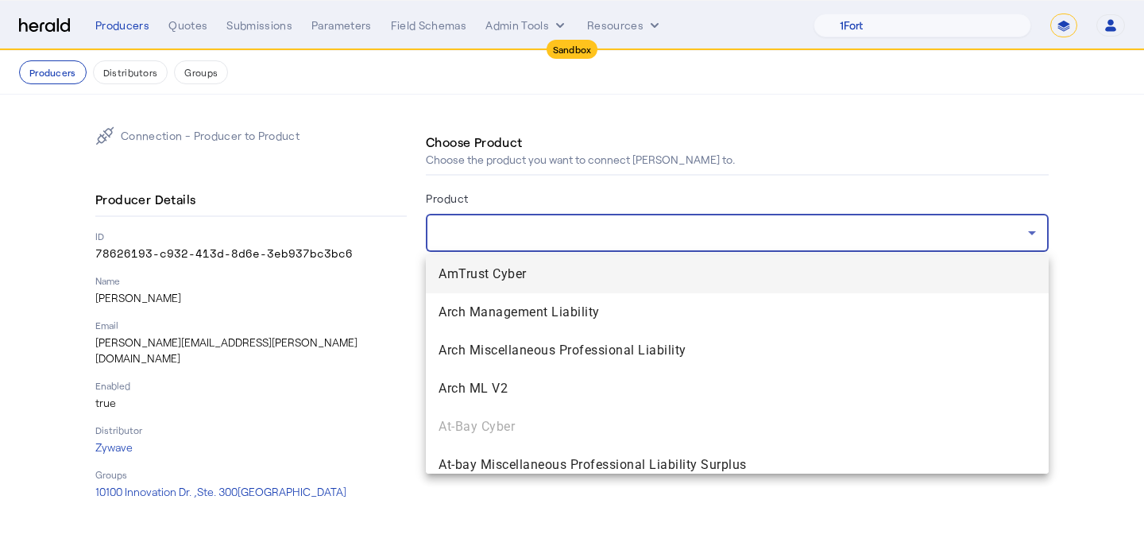
click at [687, 279] on span "AmTrust Cyber" at bounding box center [736, 273] width 597 height 19
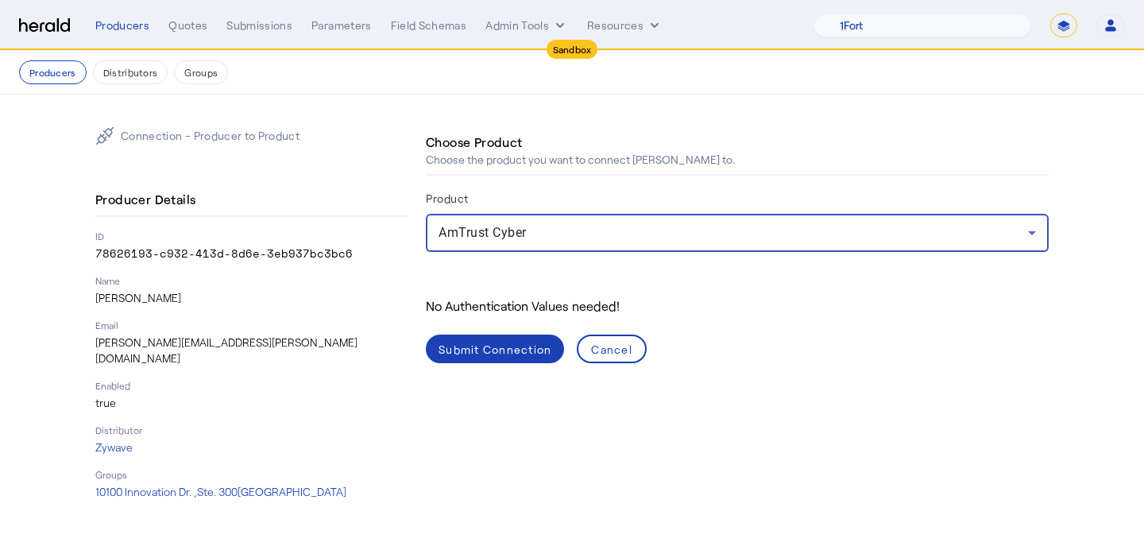
click at [519, 343] on div "Submit Connection" at bounding box center [494, 349] width 113 height 17
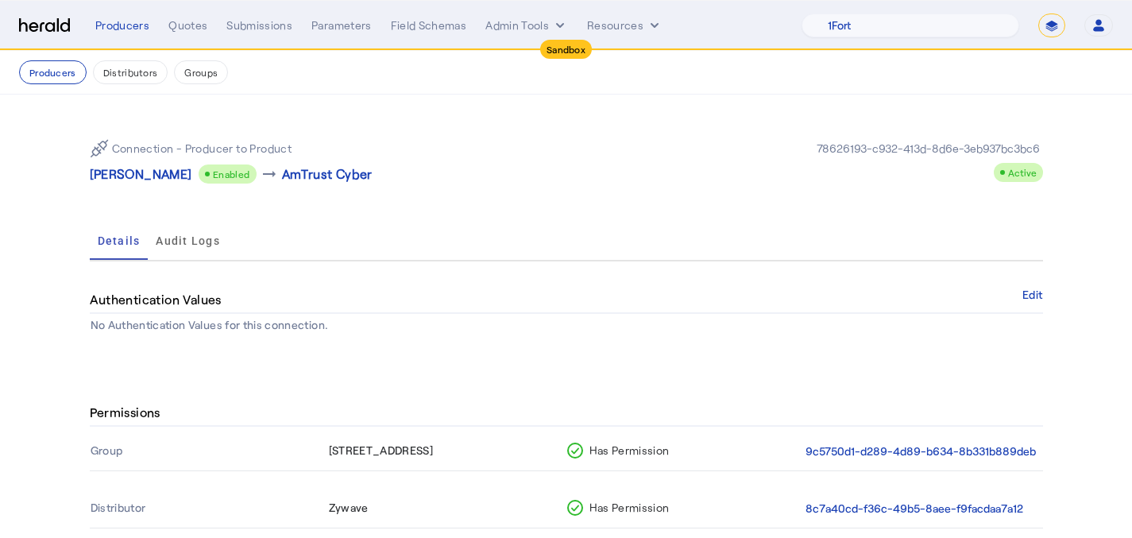
click at [48, 86] on nav "Producers Distributors Groups" at bounding box center [566, 73] width 1132 height 44
click at [48, 74] on button "Producers" at bounding box center [53, 72] width 68 height 24
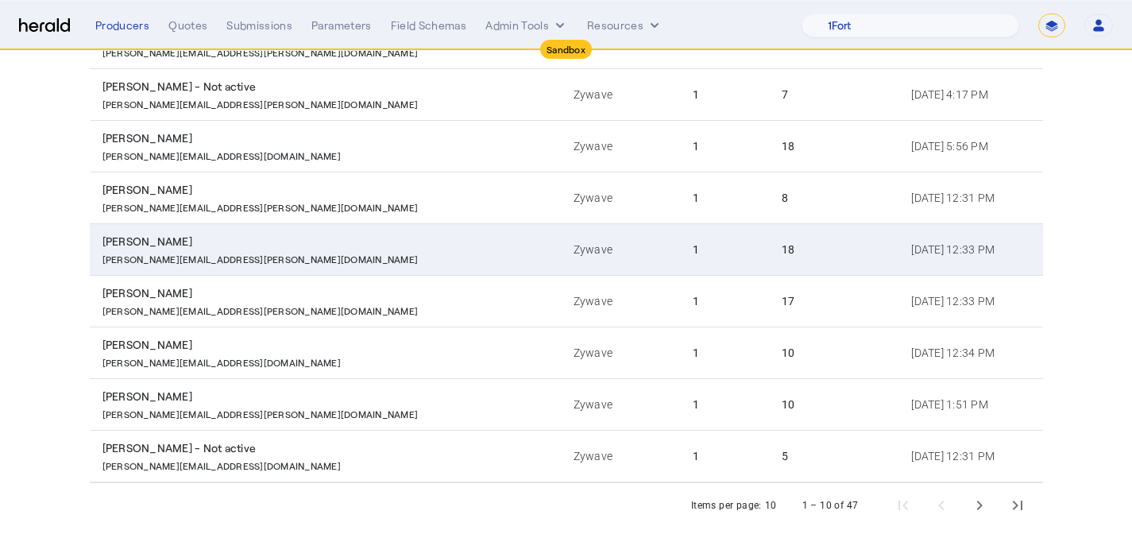
scroll to position [308, 0]
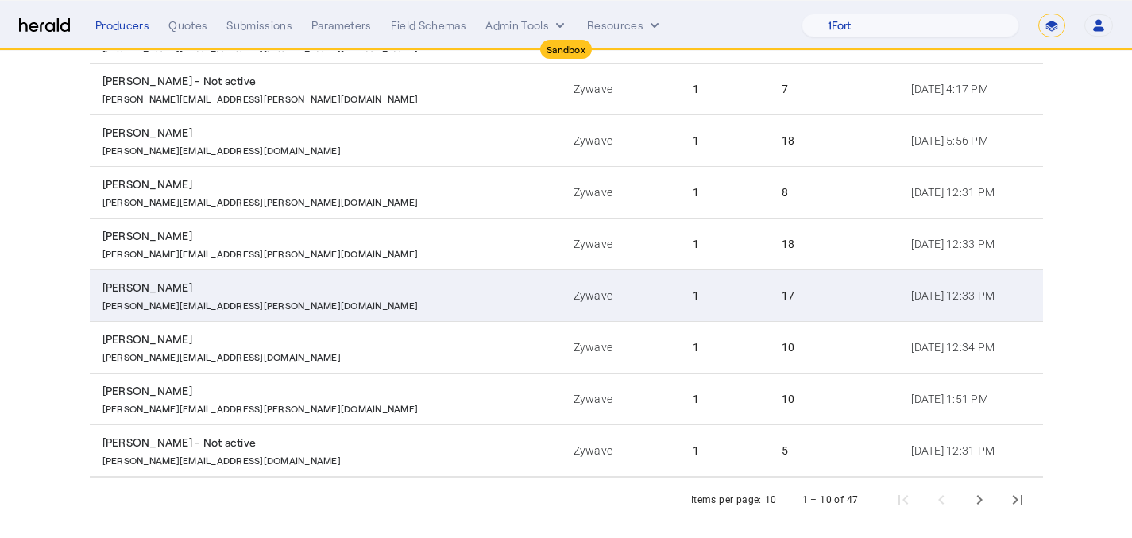
click at [238, 303] on div "Lisa.kutil@zywave.com" at bounding box center [328, 303] width 452 height 16
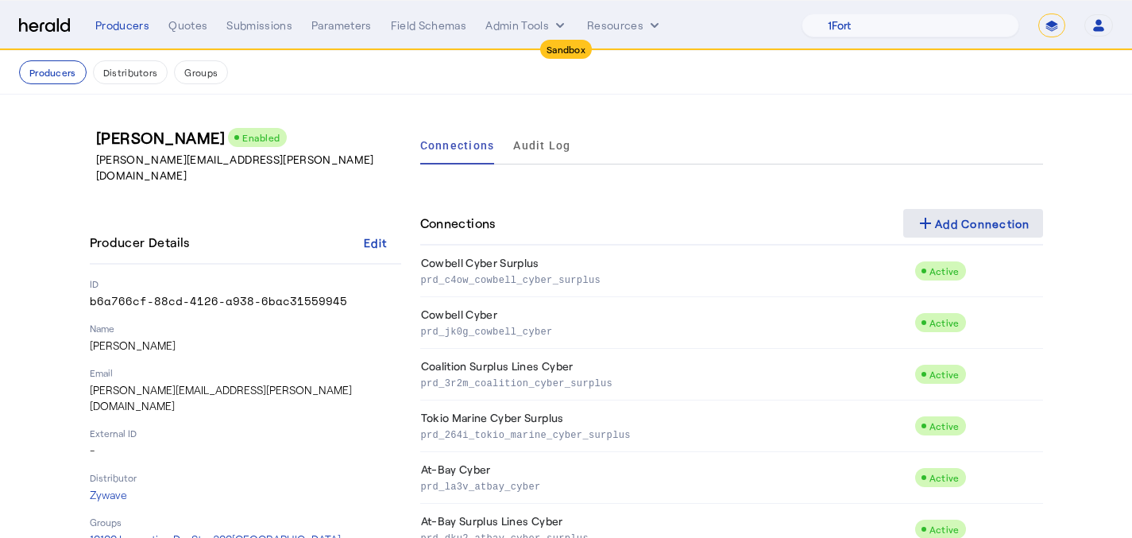
click at [1025, 232] on div "add Add Connection" at bounding box center [973, 223] width 114 height 19
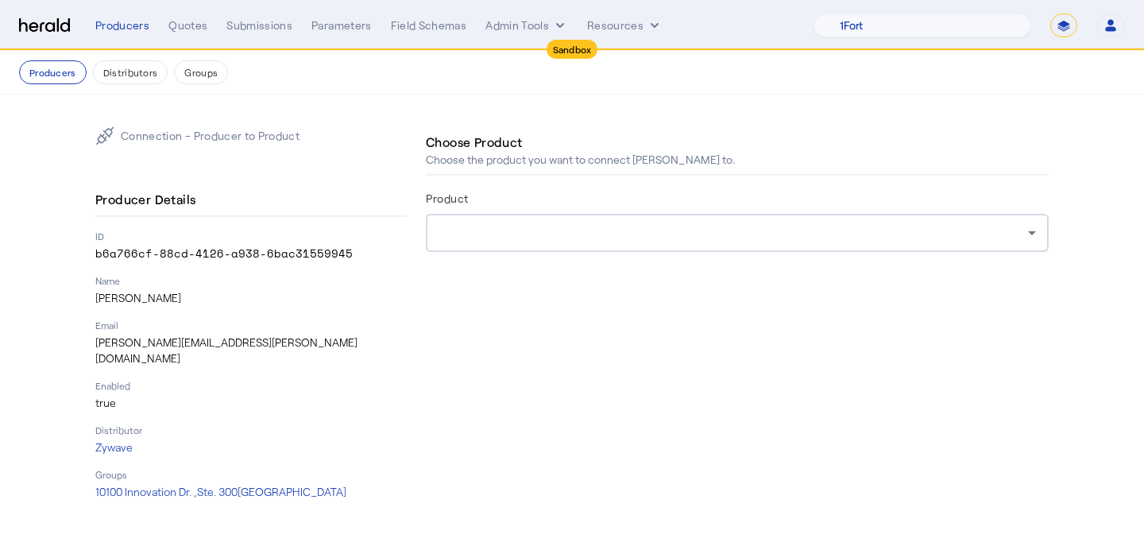
click at [579, 241] on div at bounding box center [732, 232] width 589 height 19
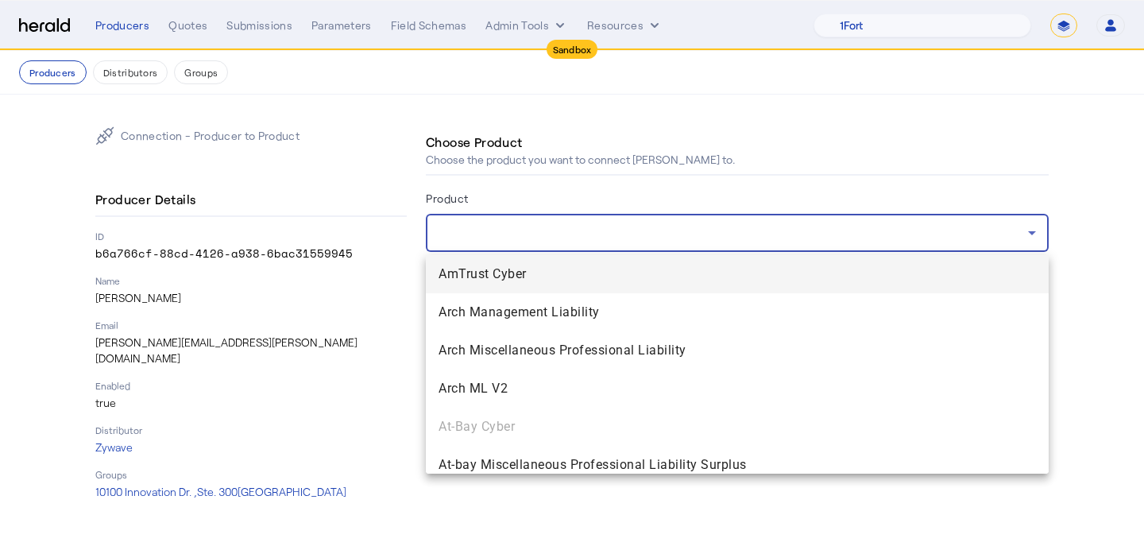
click at [548, 284] on mat-option "AmTrust Cyber" at bounding box center [737, 274] width 623 height 38
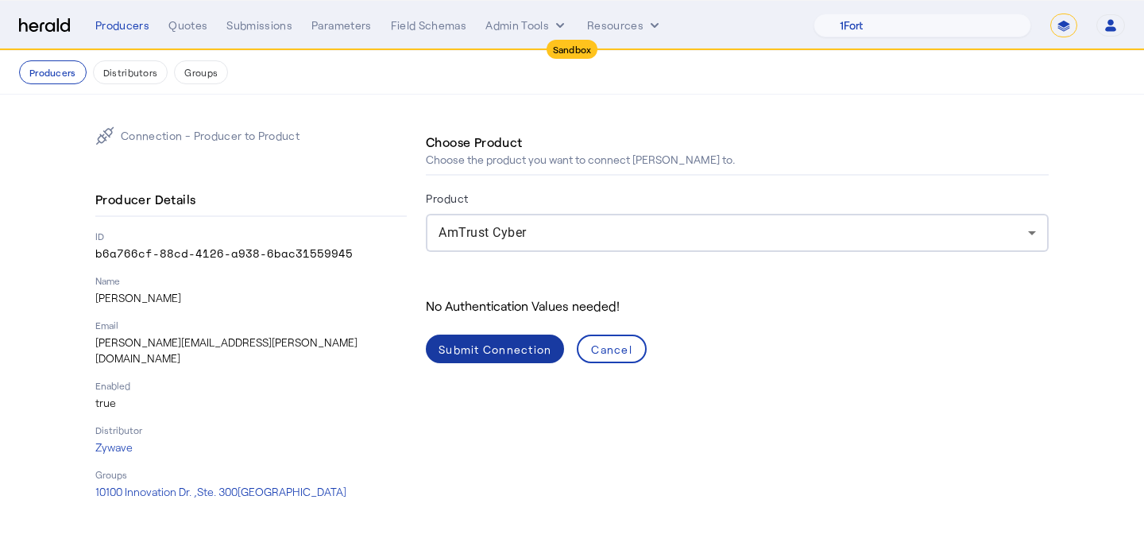
click at [513, 358] on span at bounding box center [495, 349] width 138 height 38
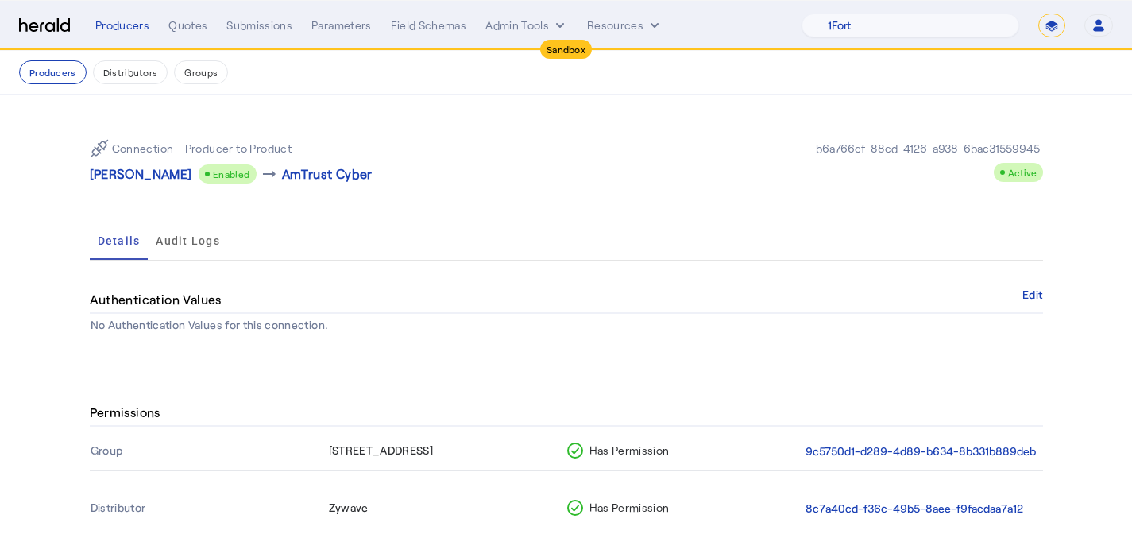
click at [60, 71] on button "Producers" at bounding box center [53, 72] width 68 height 24
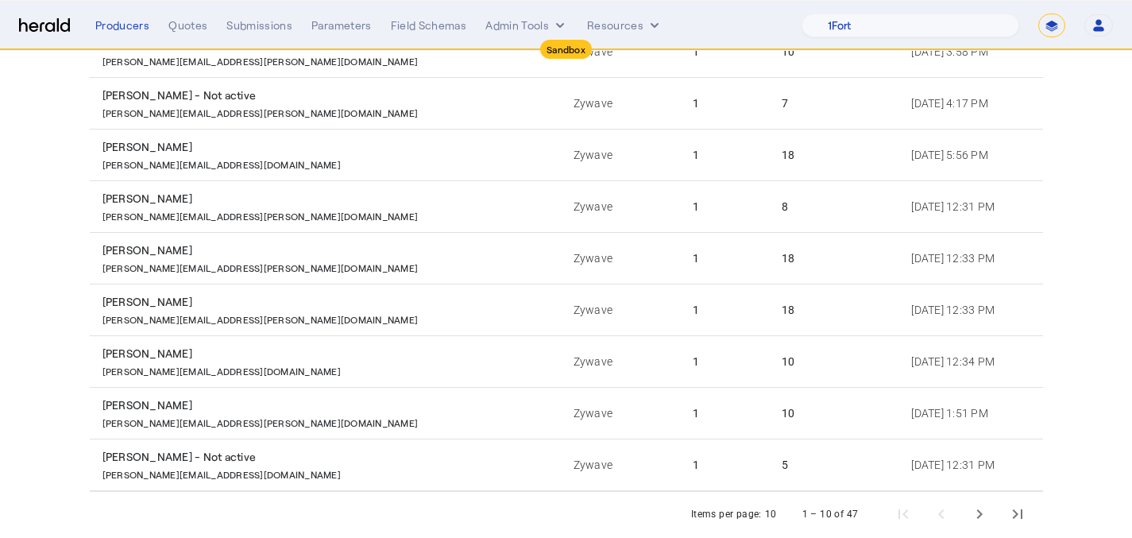
scroll to position [323, 0]
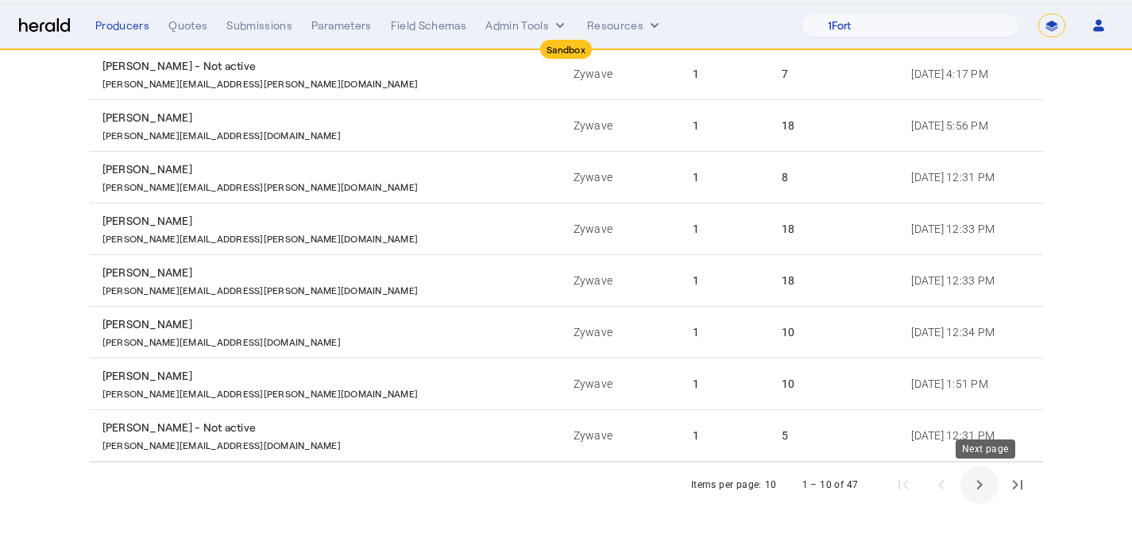
click at [987, 488] on span "Next page" at bounding box center [979, 484] width 38 height 38
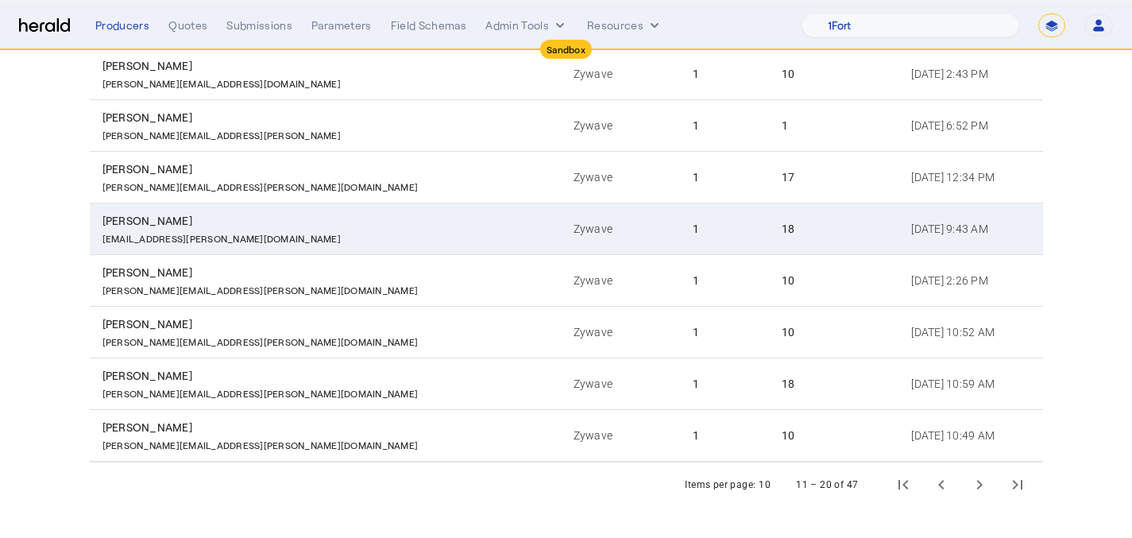
click at [680, 235] on td "1" at bounding box center [724, 229] width 89 height 52
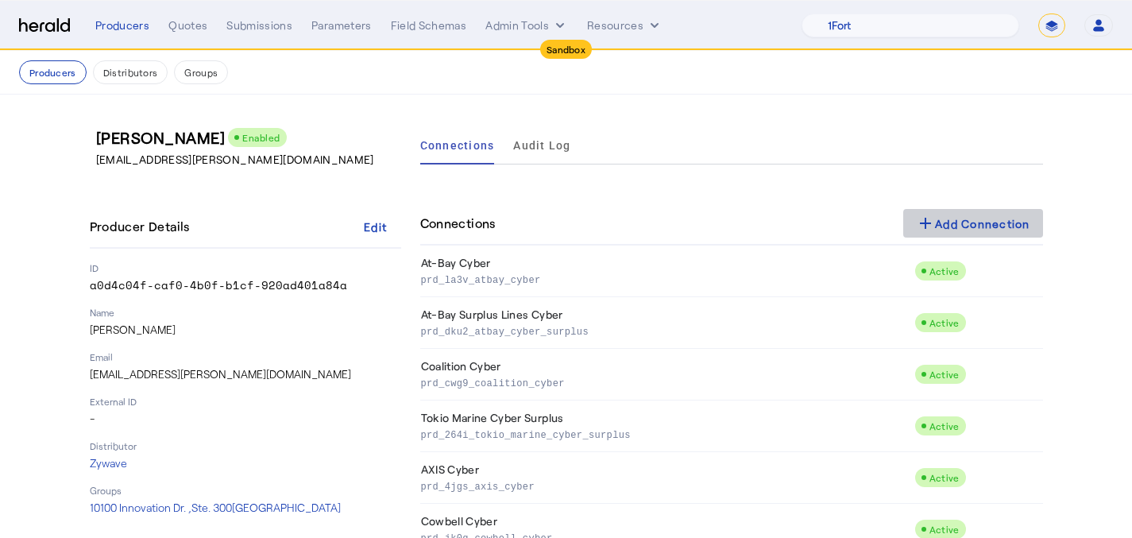
click at [1025, 230] on div "add Add Connection" at bounding box center [973, 223] width 114 height 19
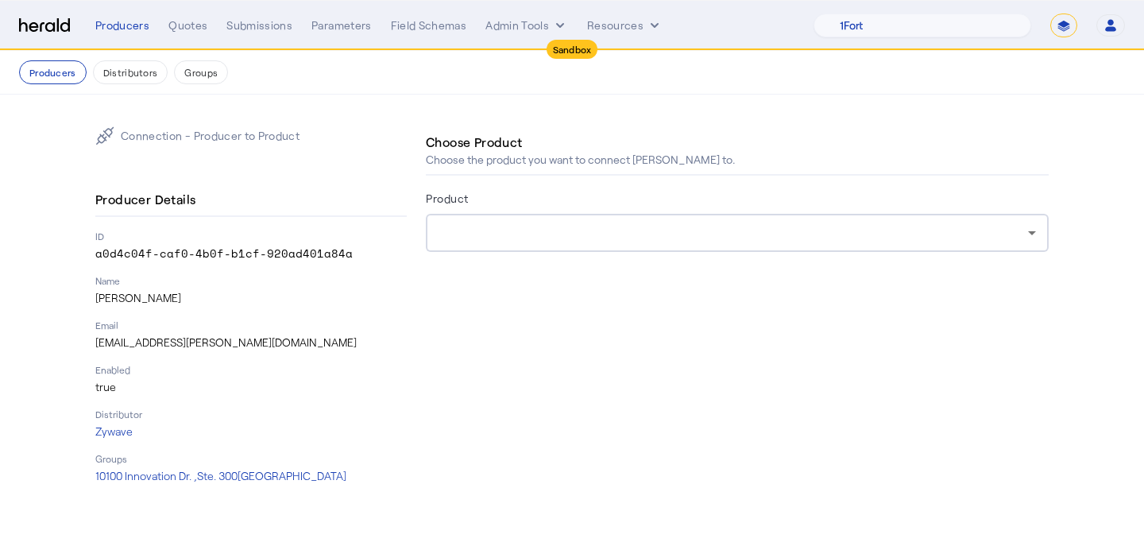
click at [692, 239] on div at bounding box center [732, 232] width 589 height 19
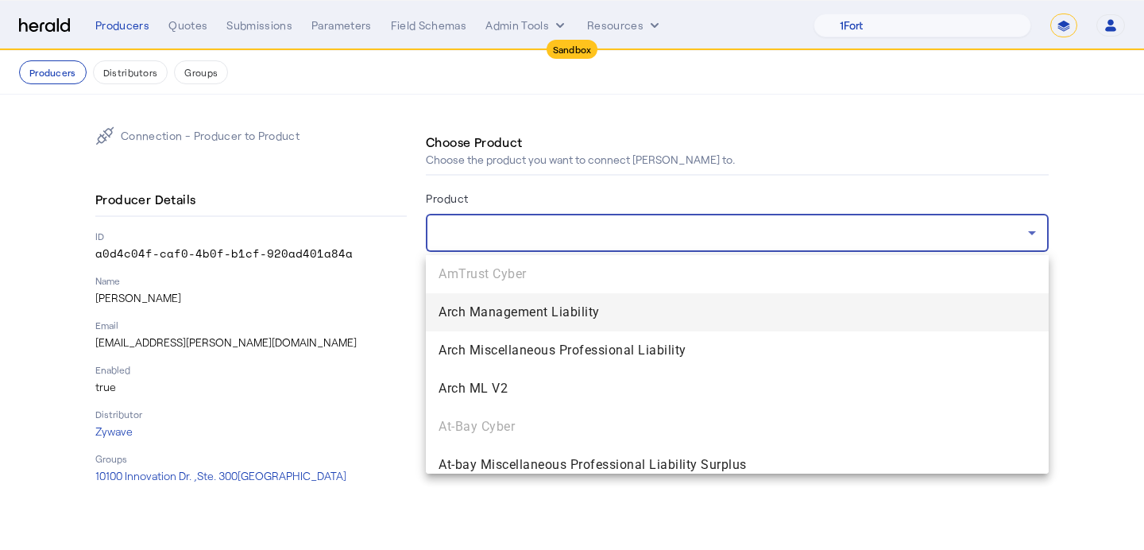
click at [709, 211] on div at bounding box center [572, 275] width 1144 height 550
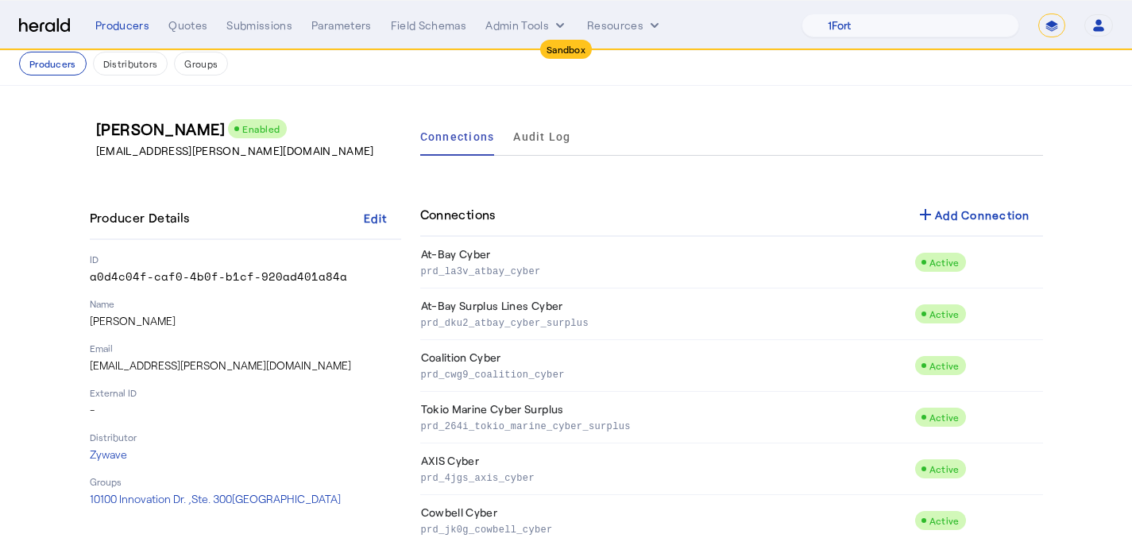
scroll to position [13, 0]
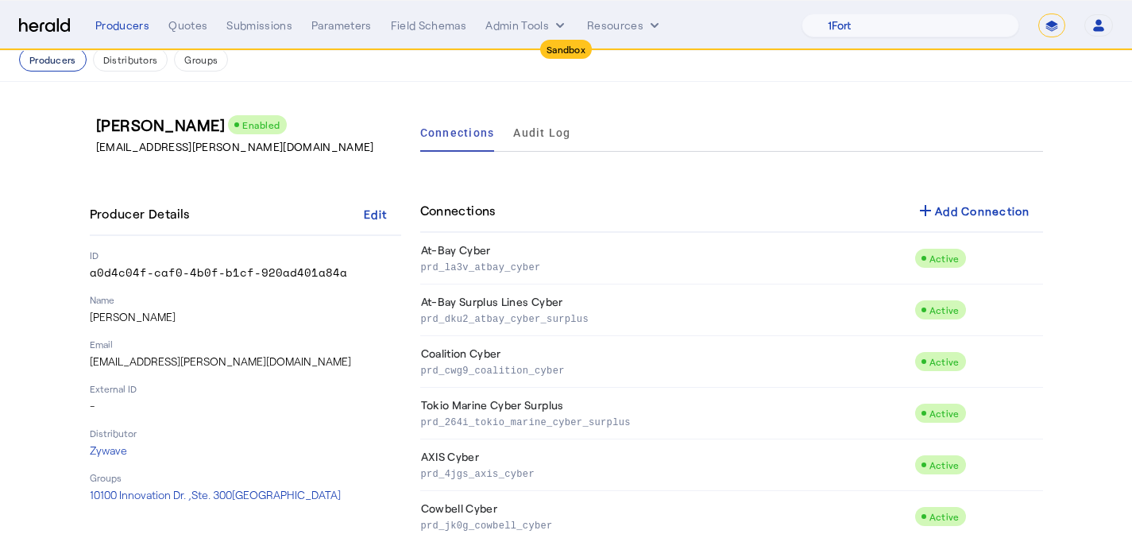
click at [63, 60] on button "Producers" at bounding box center [53, 60] width 68 height 24
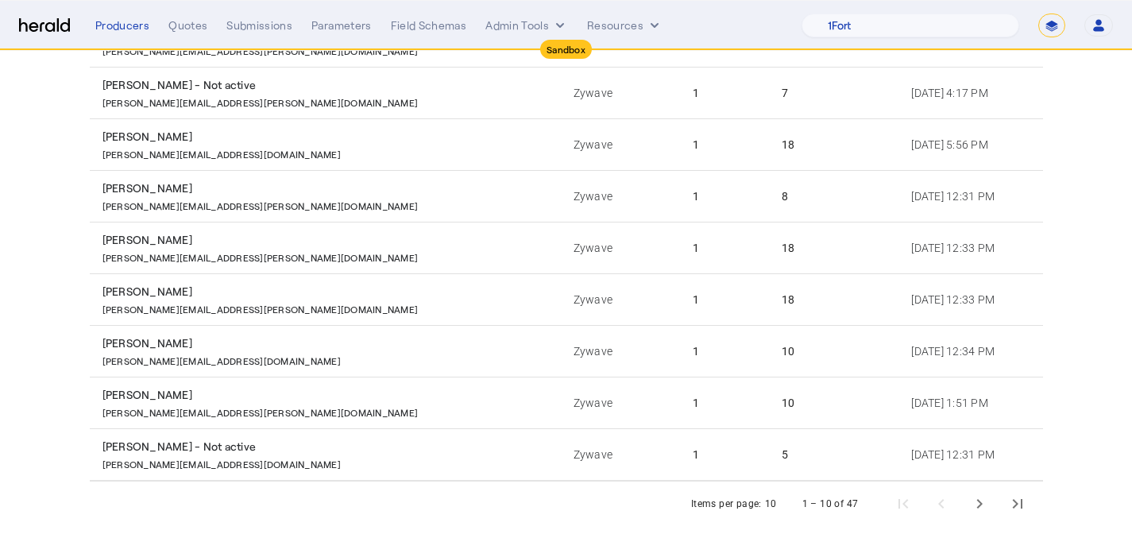
scroll to position [323, 0]
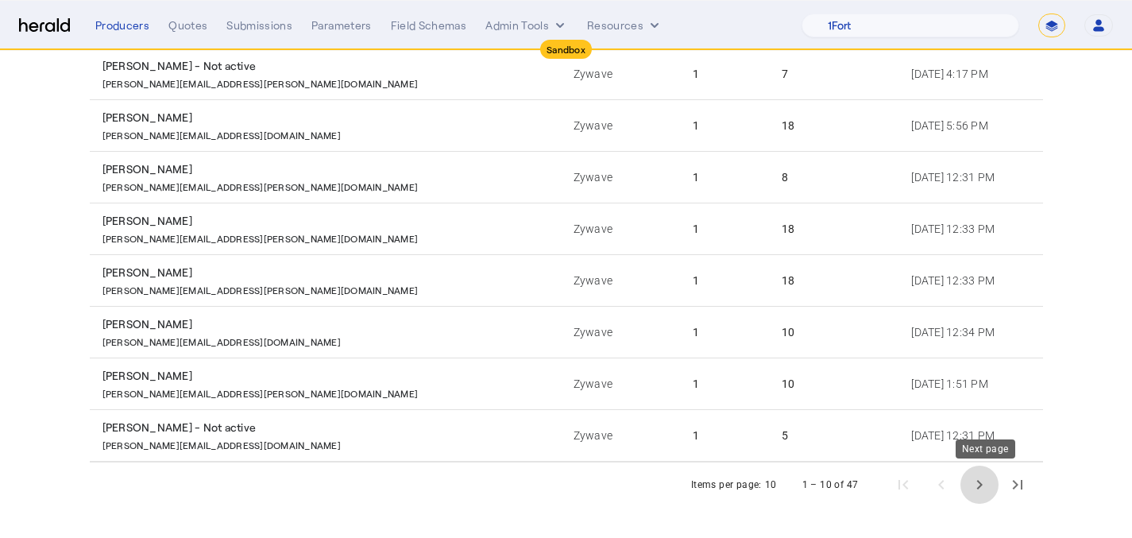
click at [998, 492] on span "Next page" at bounding box center [979, 484] width 38 height 38
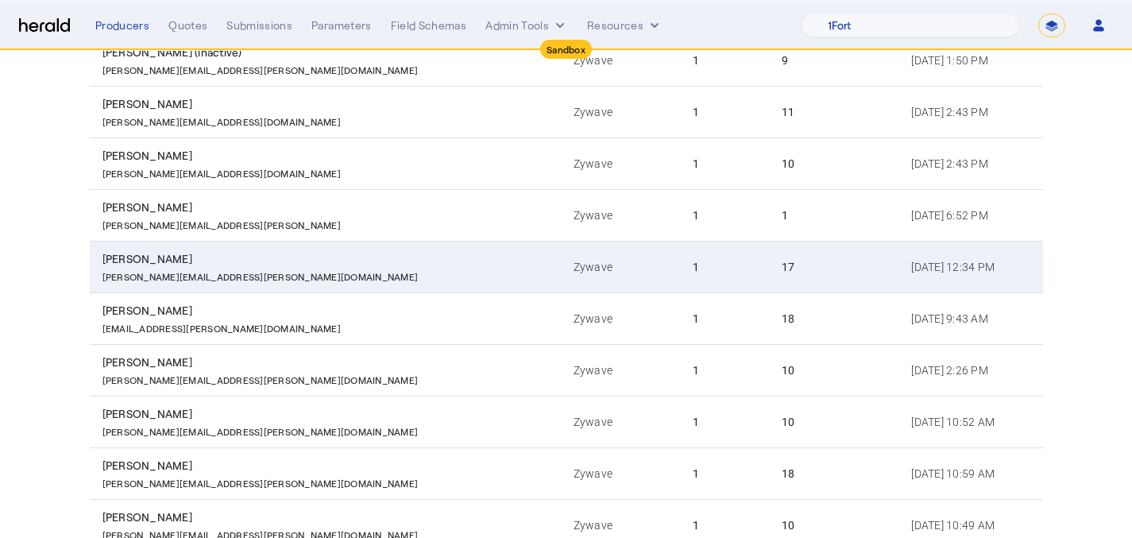
scroll to position [218, 0]
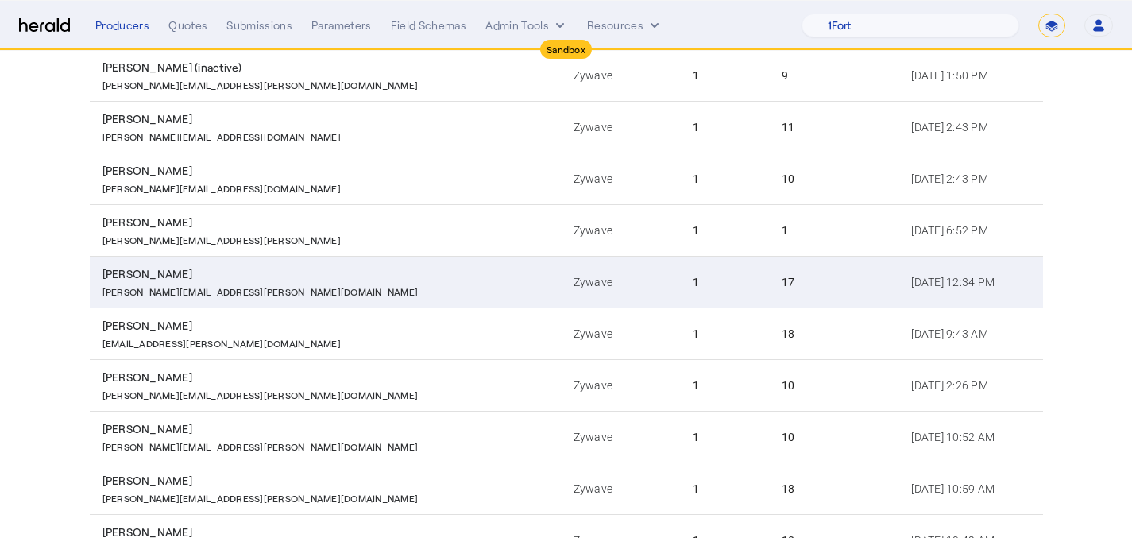
click at [680, 264] on td "1" at bounding box center [724, 282] width 89 height 52
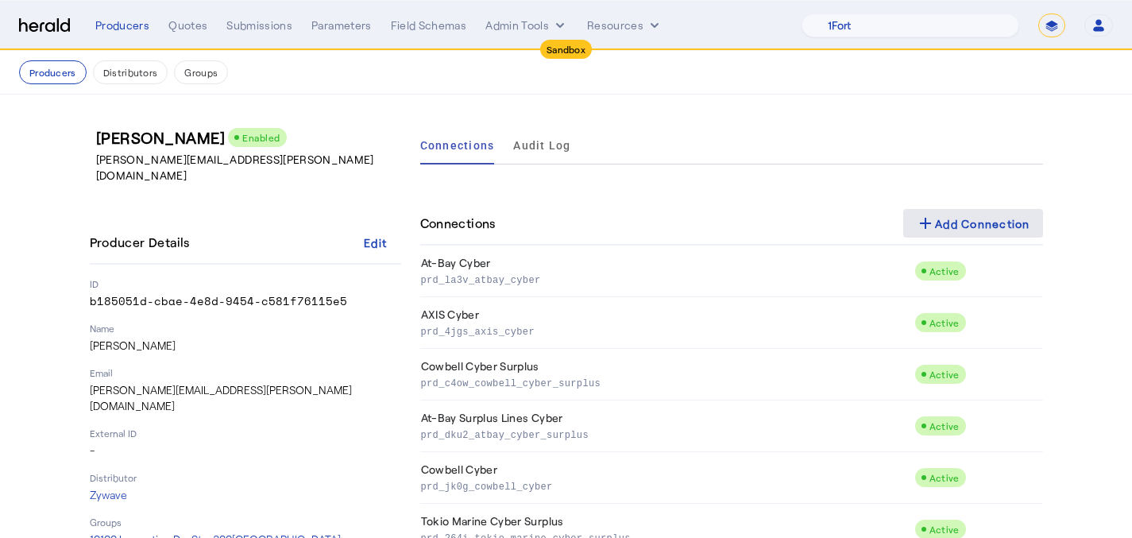
click at [916, 215] on span at bounding box center [973, 223] width 140 height 38
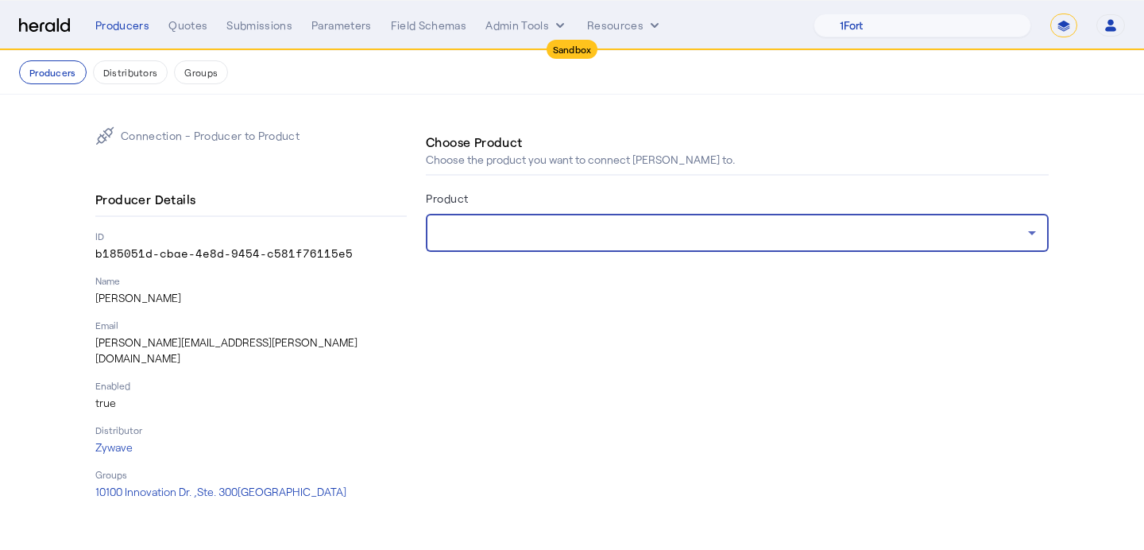
click at [658, 223] on div at bounding box center [732, 232] width 589 height 19
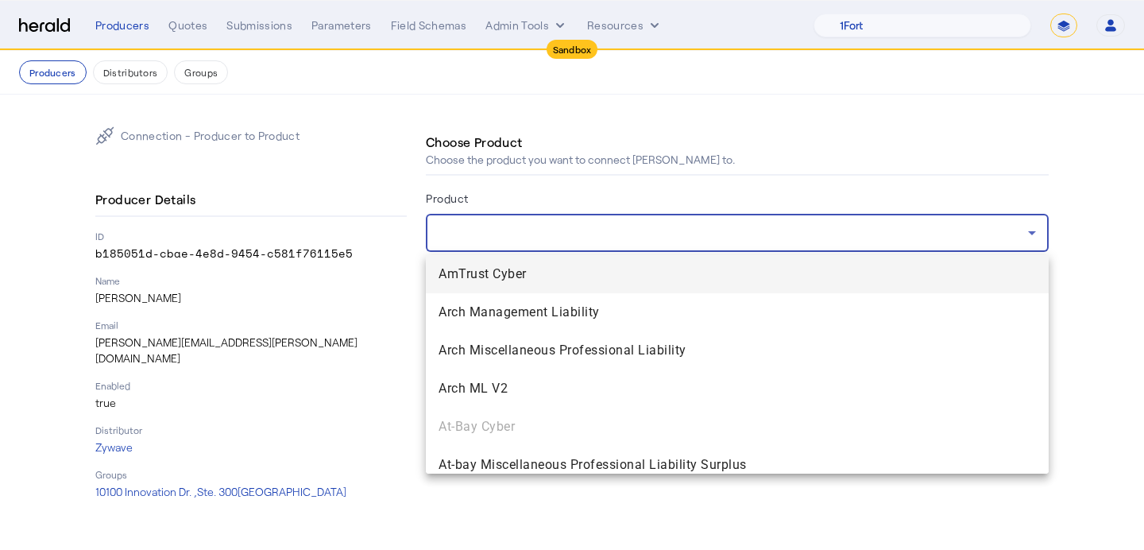
click at [638, 264] on span "AmTrust Cyber" at bounding box center [736, 273] width 597 height 19
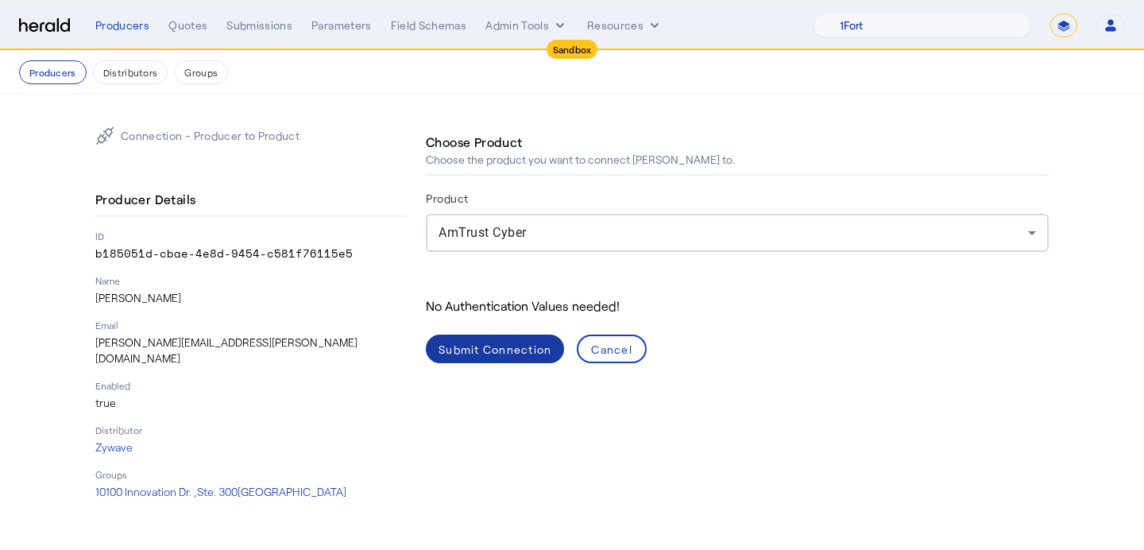
click at [452, 349] on div "Submit Connection" at bounding box center [494, 349] width 113 height 17
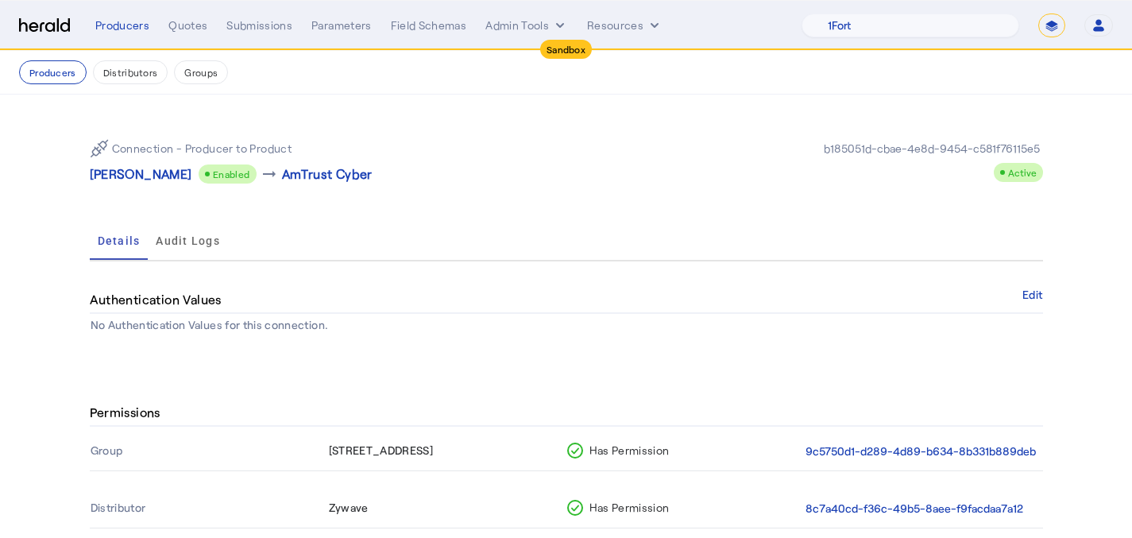
click at [64, 73] on button "Producers" at bounding box center [53, 72] width 68 height 24
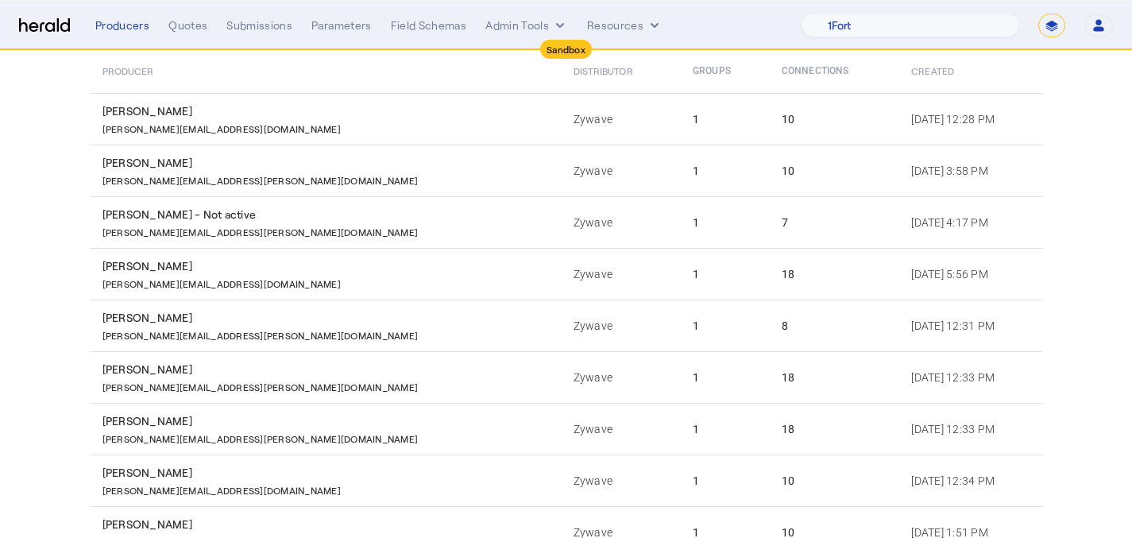
scroll to position [323, 0]
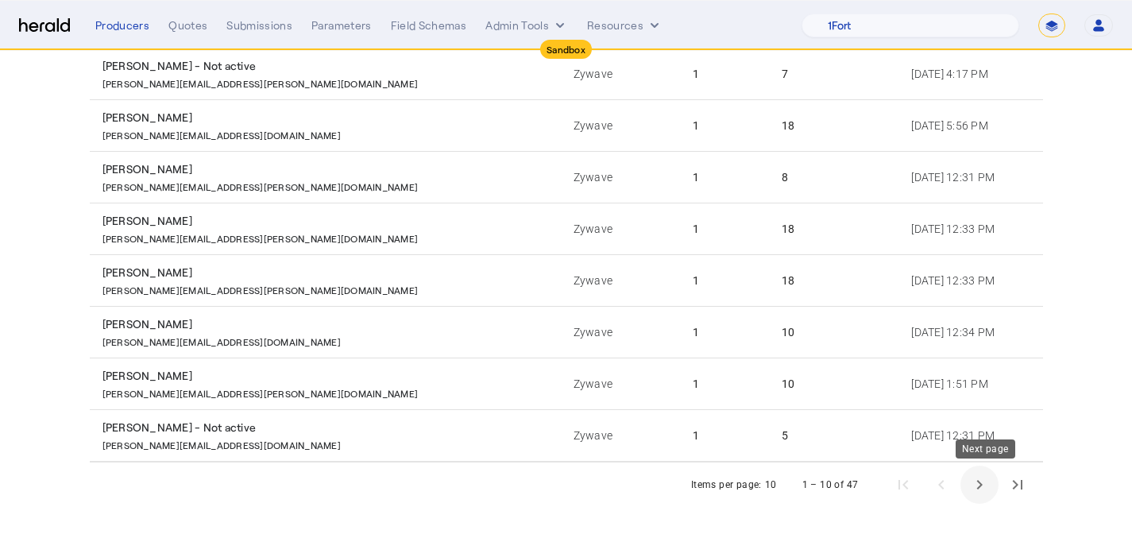
click at [990, 488] on span "Next page" at bounding box center [979, 484] width 38 height 38
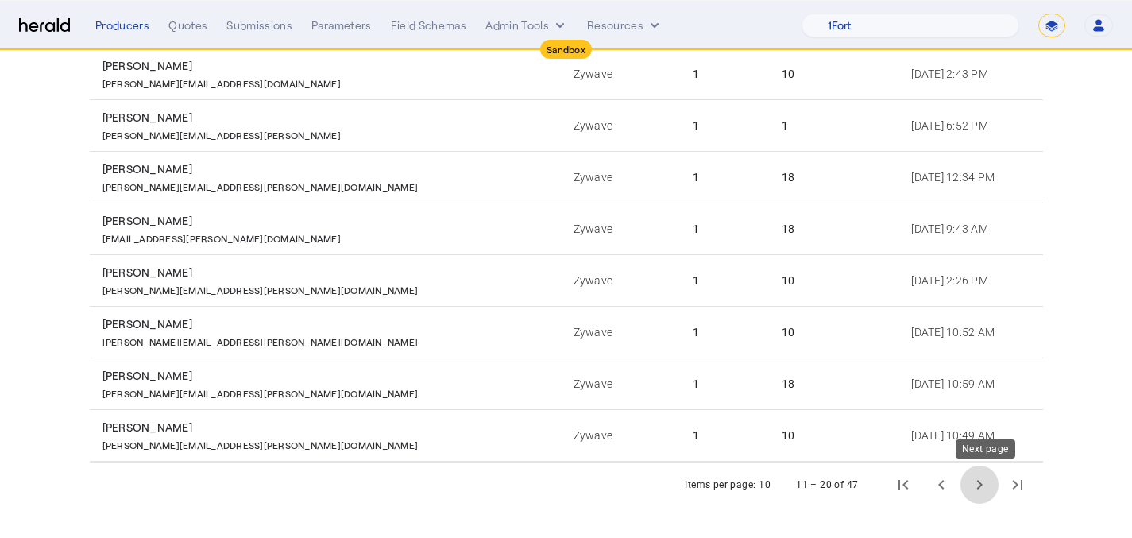
click at [987, 496] on span "Next page" at bounding box center [979, 484] width 38 height 38
click at [985, 492] on span "Next page" at bounding box center [979, 484] width 38 height 38
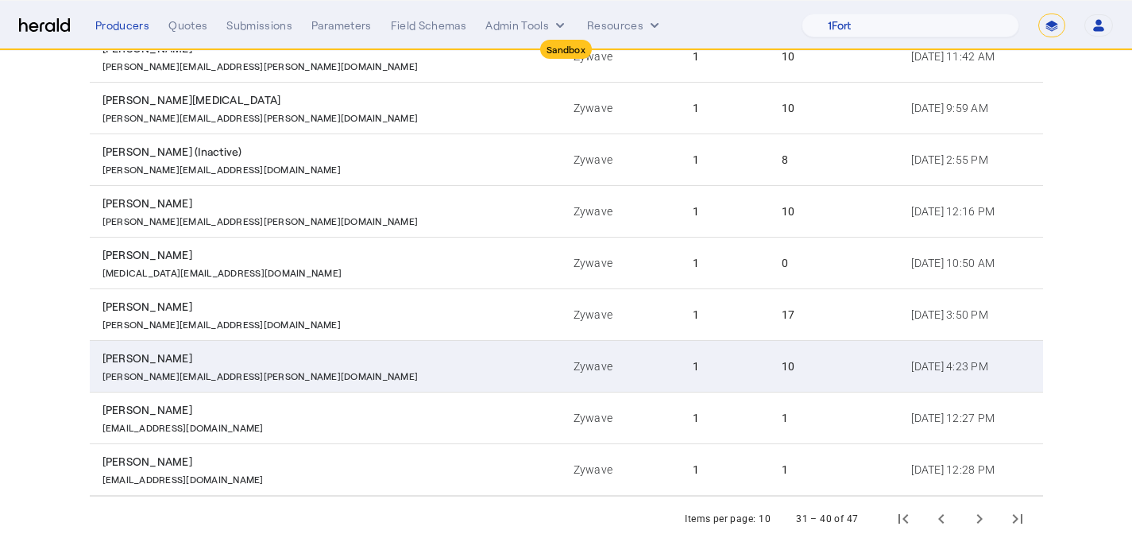
scroll to position [286, 0]
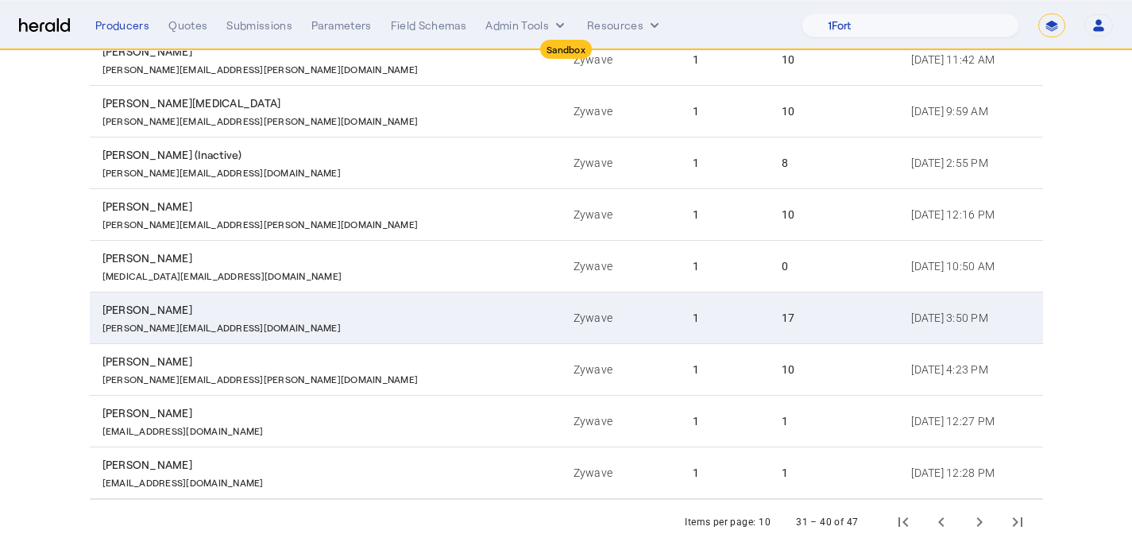
click at [769, 325] on td "17" at bounding box center [833, 318] width 129 height 52
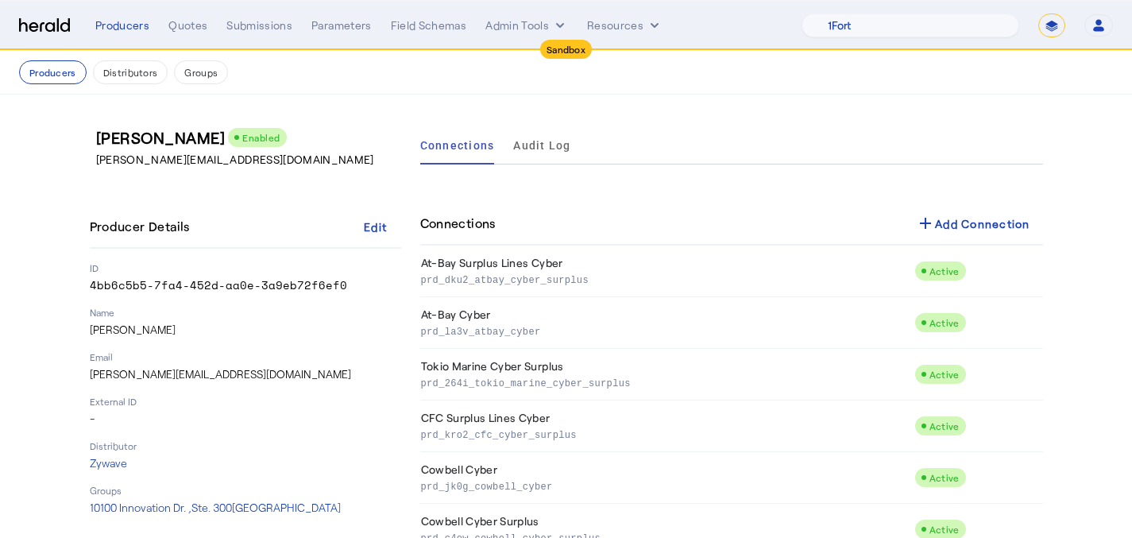
click at [890, 228] on div "Connections add Add Connection" at bounding box center [731, 224] width 623 height 43
click at [935, 224] on mat-icon "add" at bounding box center [925, 223] width 19 height 19
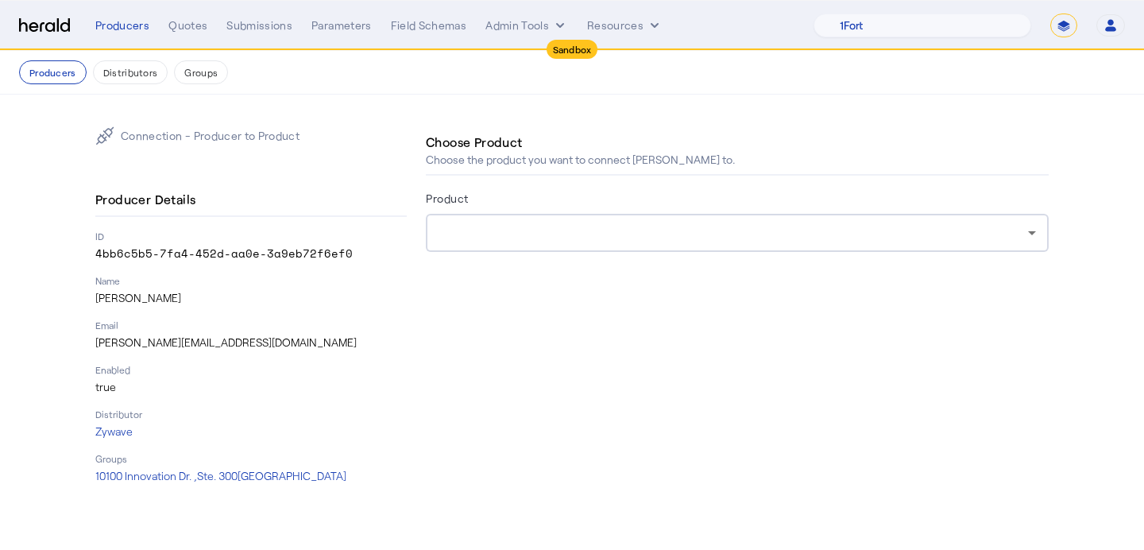
click at [753, 232] on div at bounding box center [732, 232] width 589 height 19
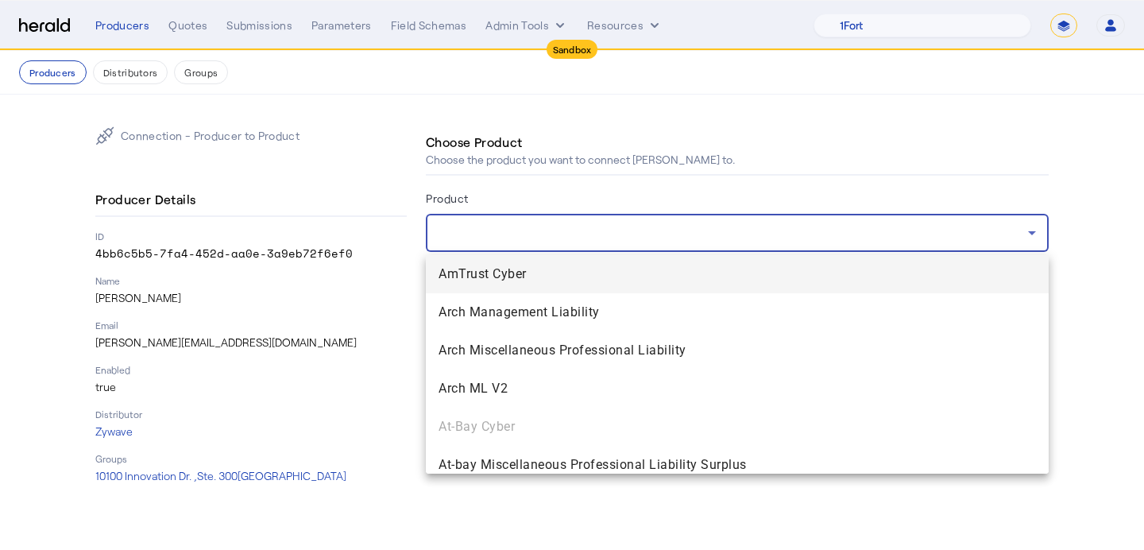
click at [715, 268] on span "AmTrust Cyber" at bounding box center [736, 273] width 597 height 19
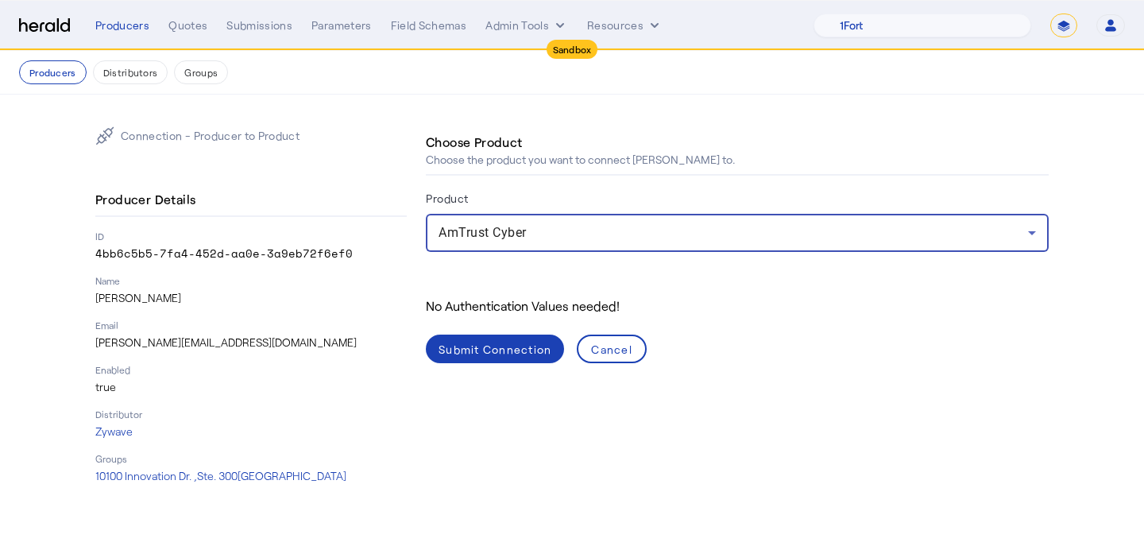
click at [497, 353] on div "Submit Connection" at bounding box center [494, 349] width 113 height 17
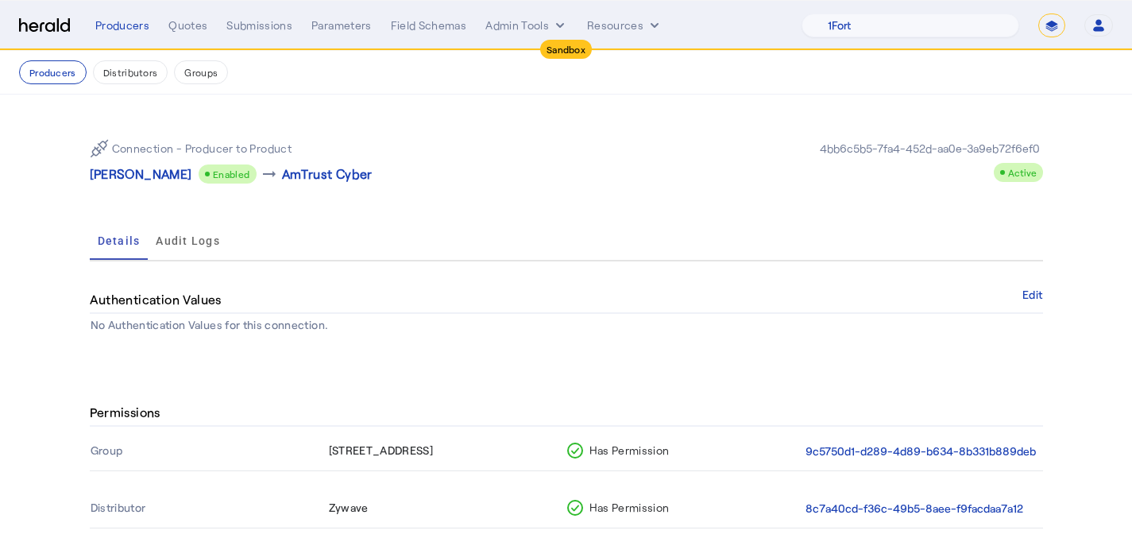
click at [48, 70] on button "Producers" at bounding box center [53, 72] width 68 height 24
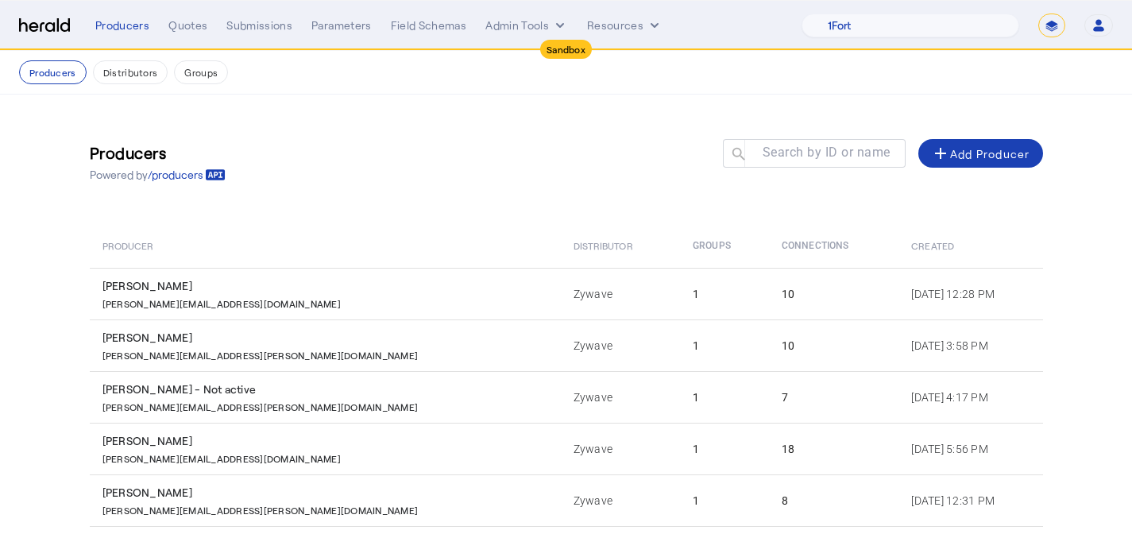
scroll to position [323, 0]
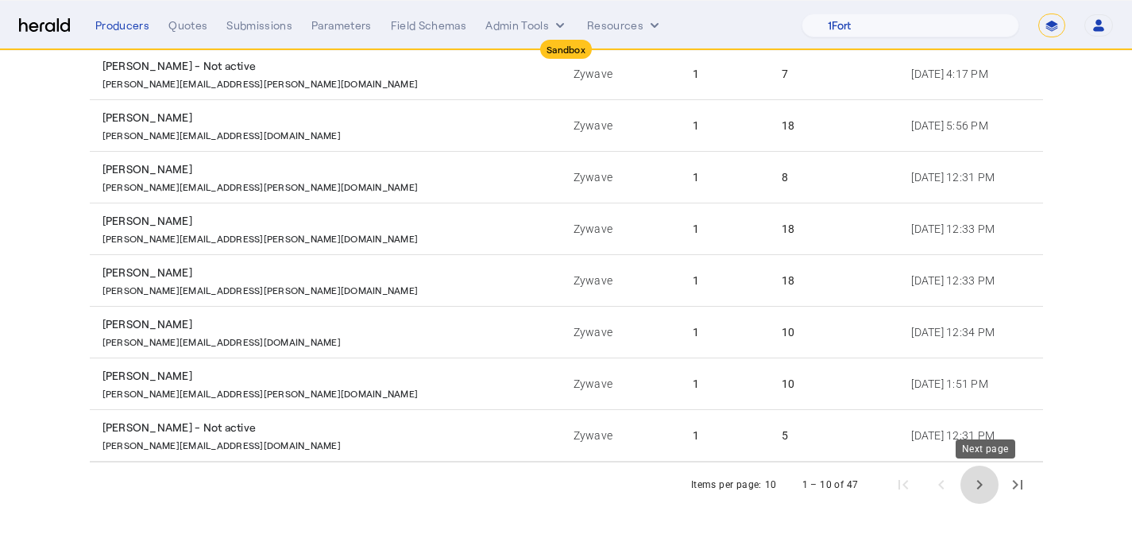
click at [975, 472] on span "Next page" at bounding box center [979, 484] width 38 height 38
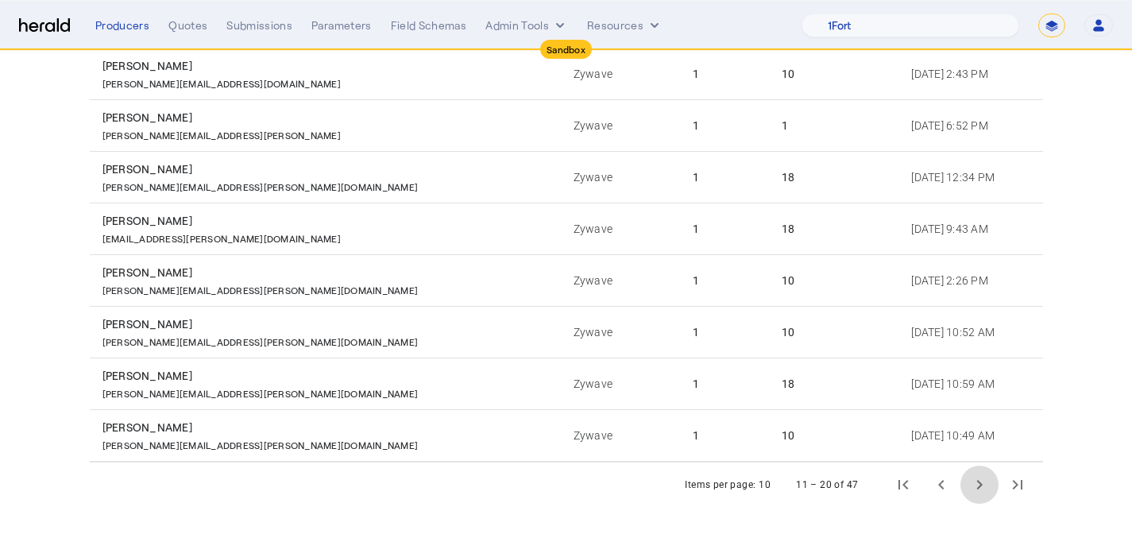
click at [975, 472] on span "Next page" at bounding box center [979, 484] width 38 height 38
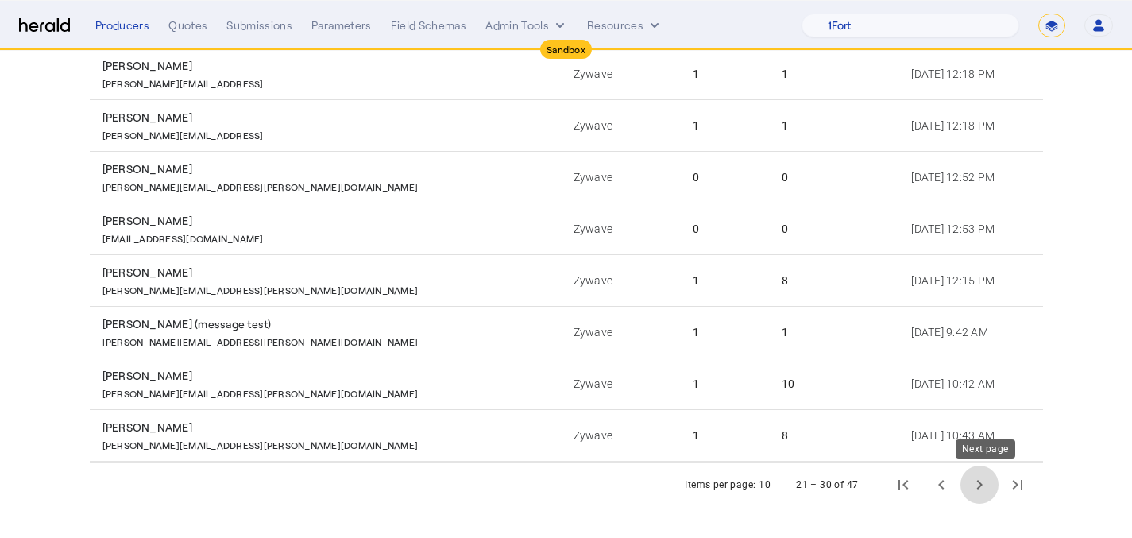
click at [991, 496] on span "Next page" at bounding box center [979, 484] width 38 height 38
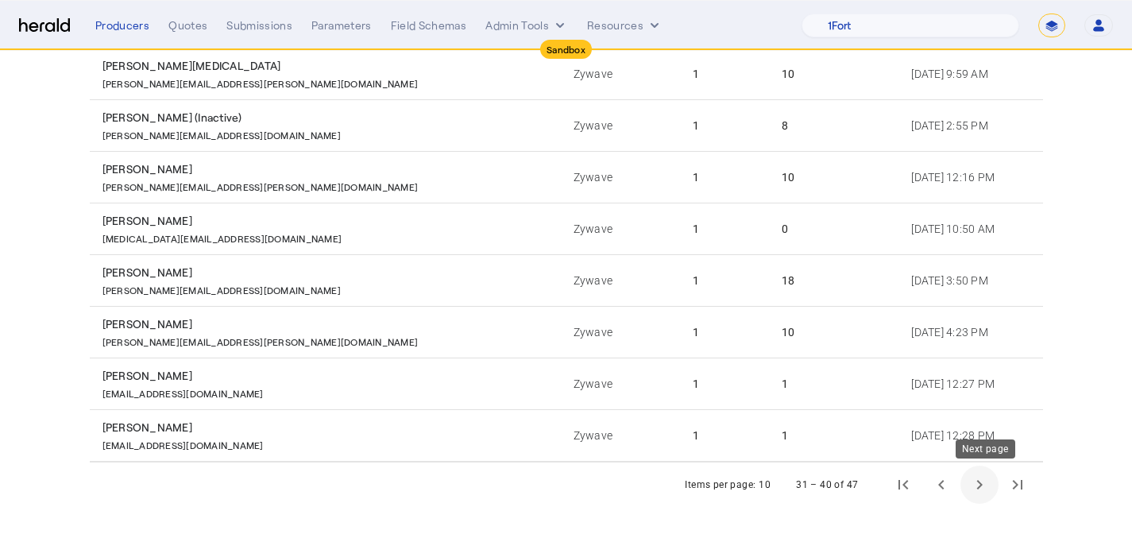
click at [979, 473] on span "Next page" at bounding box center [979, 484] width 38 height 38
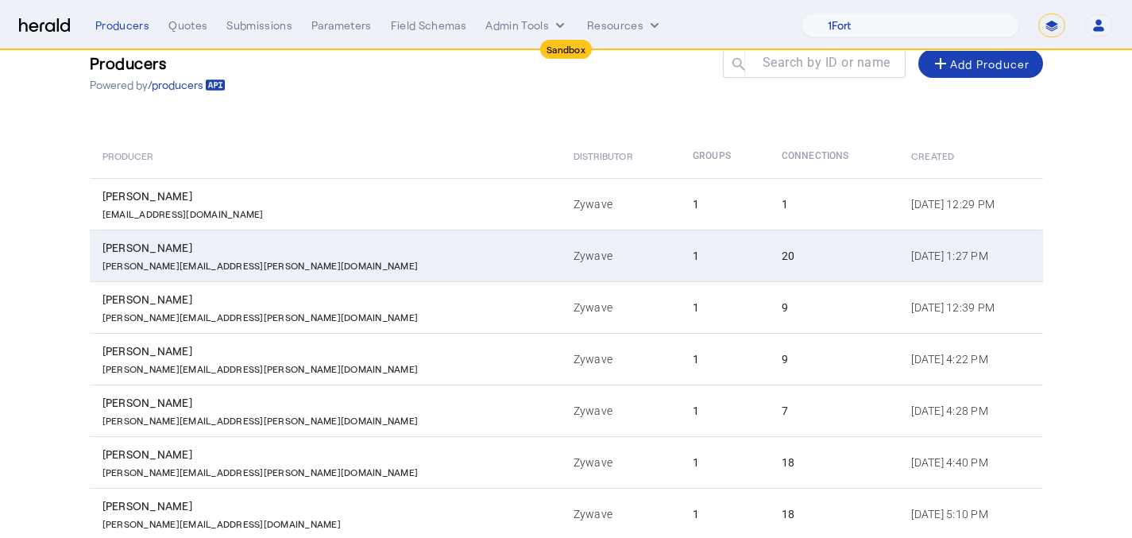
scroll to position [65, 0]
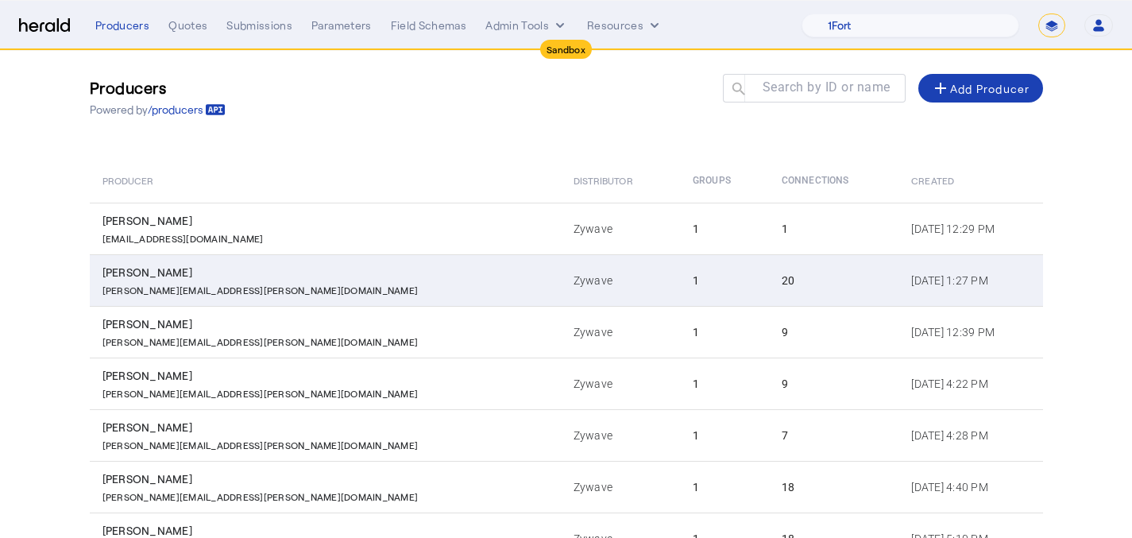
click at [786, 261] on td "20" at bounding box center [833, 280] width 129 height 52
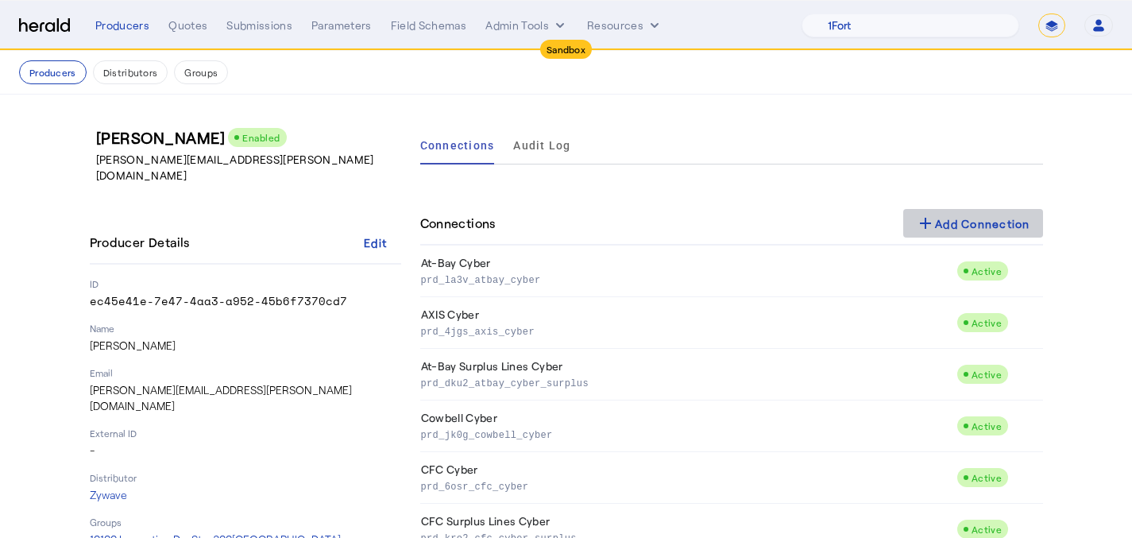
click at [975, 218] on div "add Add Connection" at bounding box center [973, 223] width 114 height 19
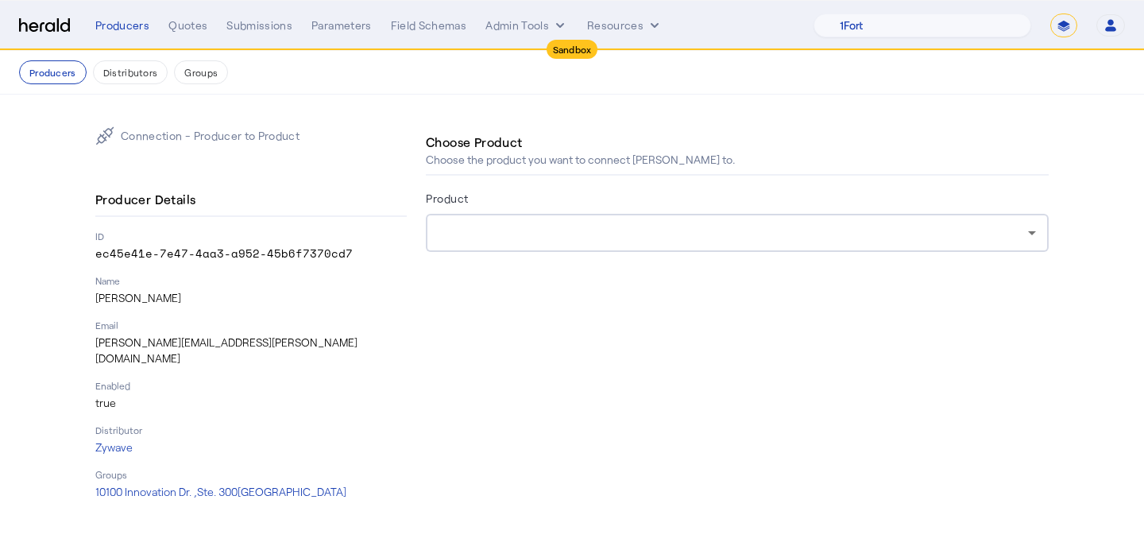
click at [588, 216] on div at bounding box center [736, 233] width 597 height 38
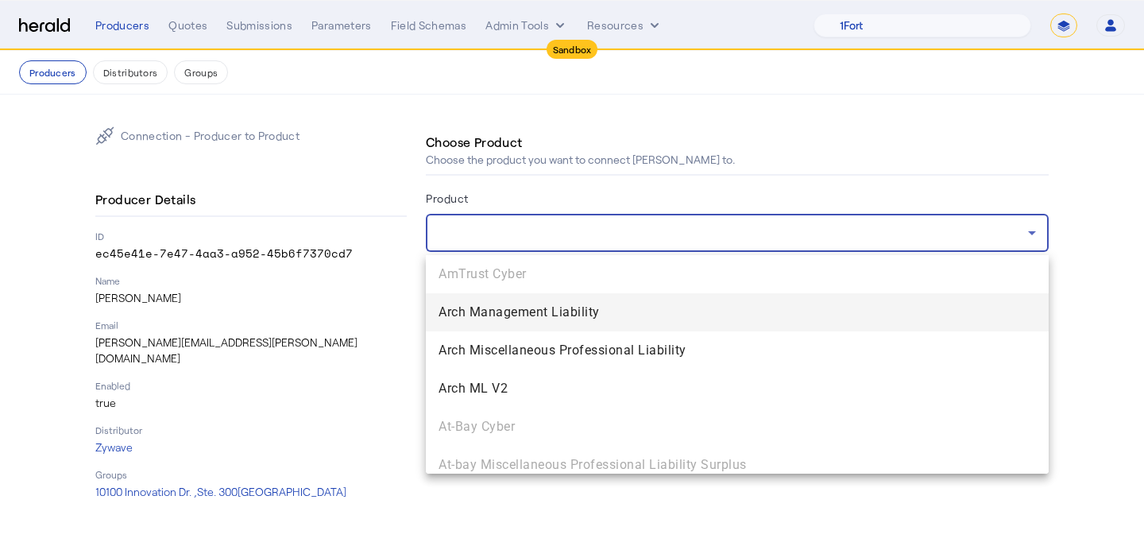
click at [598, 198] on div at bounding box center [572, 275] width 1144 height 550
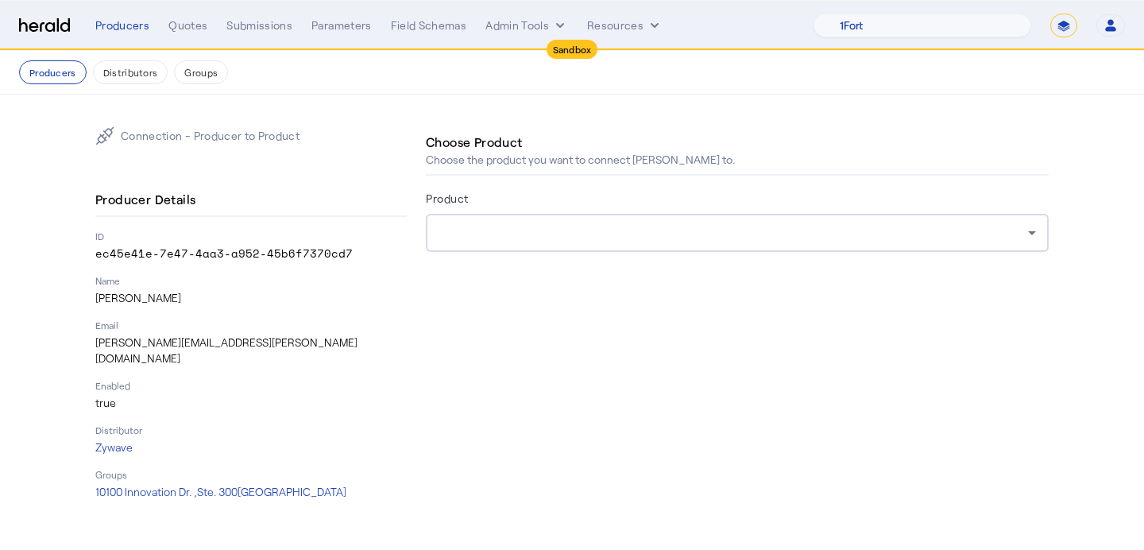
click at [95, 91] on nav "Producers Distributors Groups" at bounding box center [572, 73] width 1144 height 44
click at [57, 71] on button "Producers" at bounding box center [53, 72] width 68 height 24
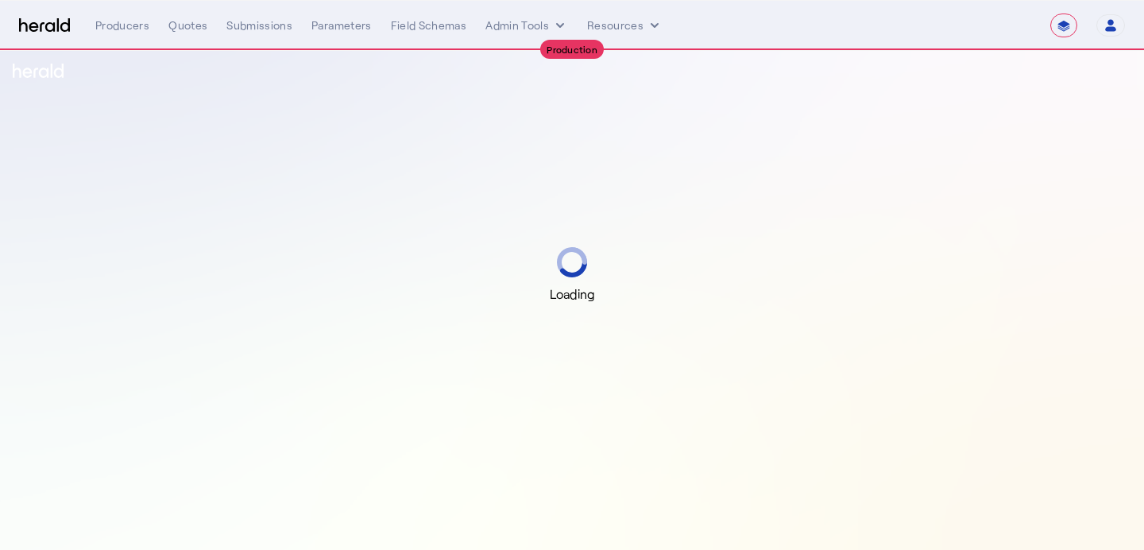
select select "**********"
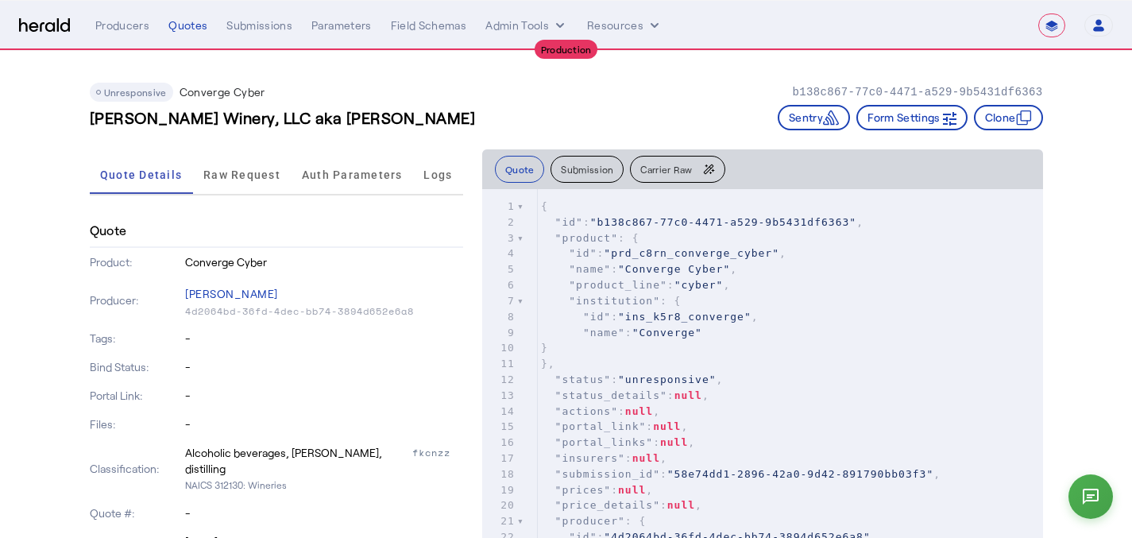
click at [668, 161] on button "Carrier Raw" at bounding box center [677, 169] width 95 height 27
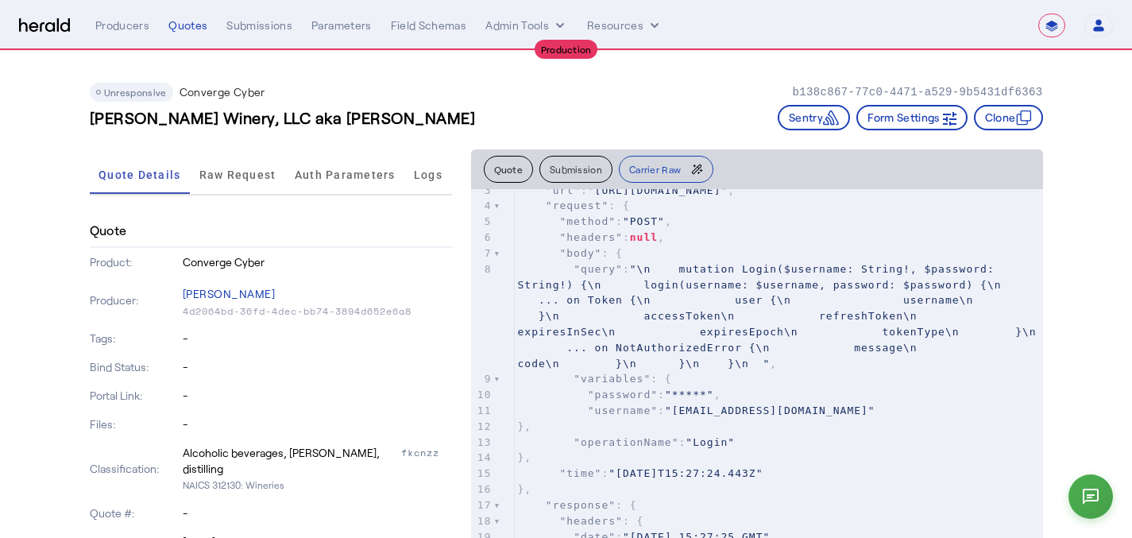
scroll to position [53, 0]
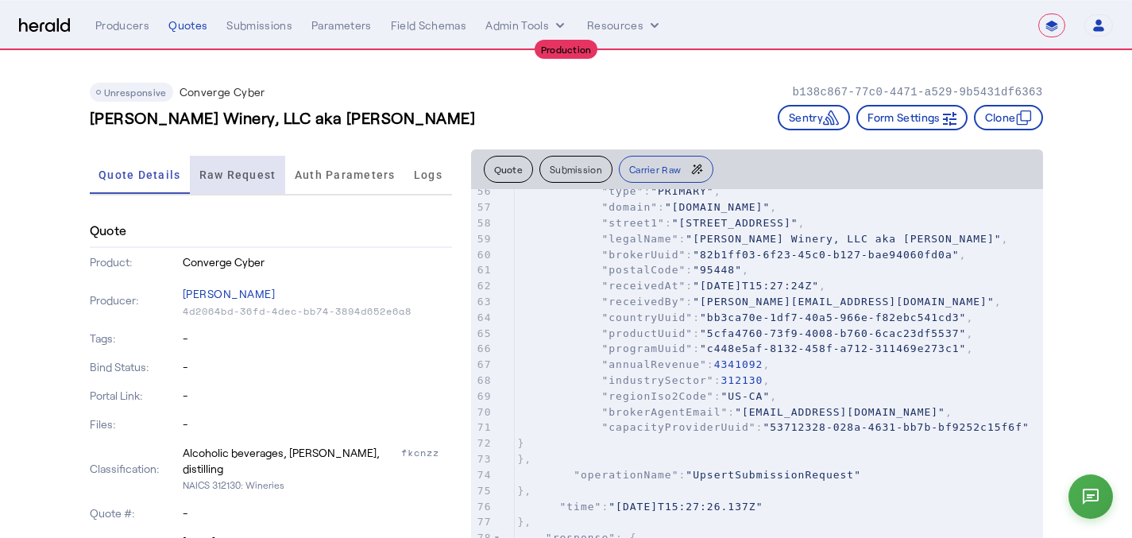
click at [262, 164] on span "Raw Request" at bounding box center [237, 175] width 77 height 38
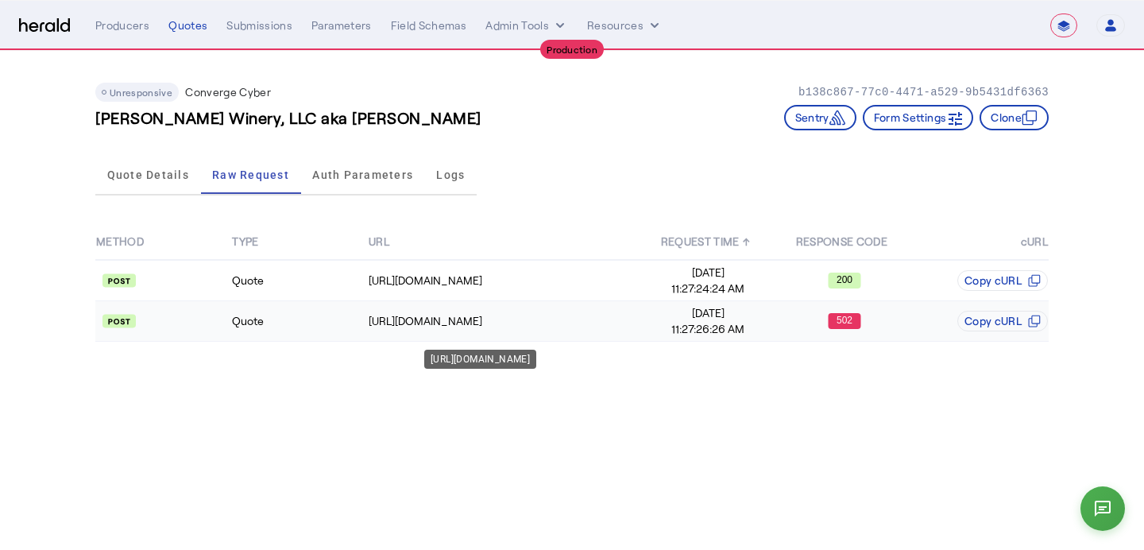
click at [600, 330] on td "[URL][DOMAIN_NAME]" at bounding box center [504, 321] width 272 height 41
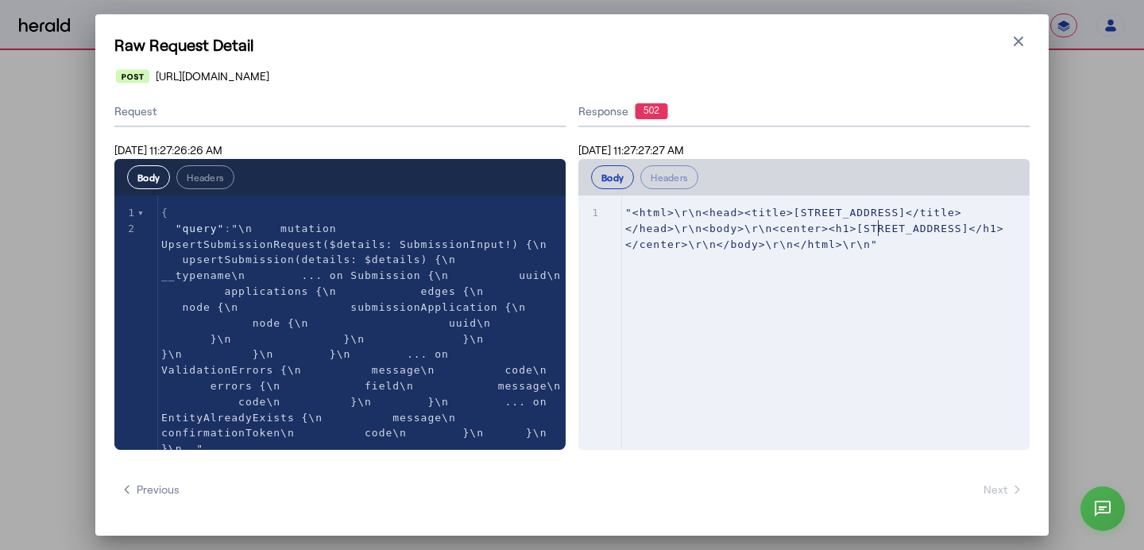
type textarea "**********"
drag, startPoint x: 881, startPoint y: 231, endPoint x: 881, endPoint y: 248, distance: 16.7
click at [881, 248] on pre ""<html>\r\n<head><title>[STREET_ADDRESS]</title></head>\r\n<body>\r\n<center><h…" at bounding box center [831, 228] width 419 height 47
click at [1021, 39] on icon "button" at bounding box center [1018, 41] width 16 height 16
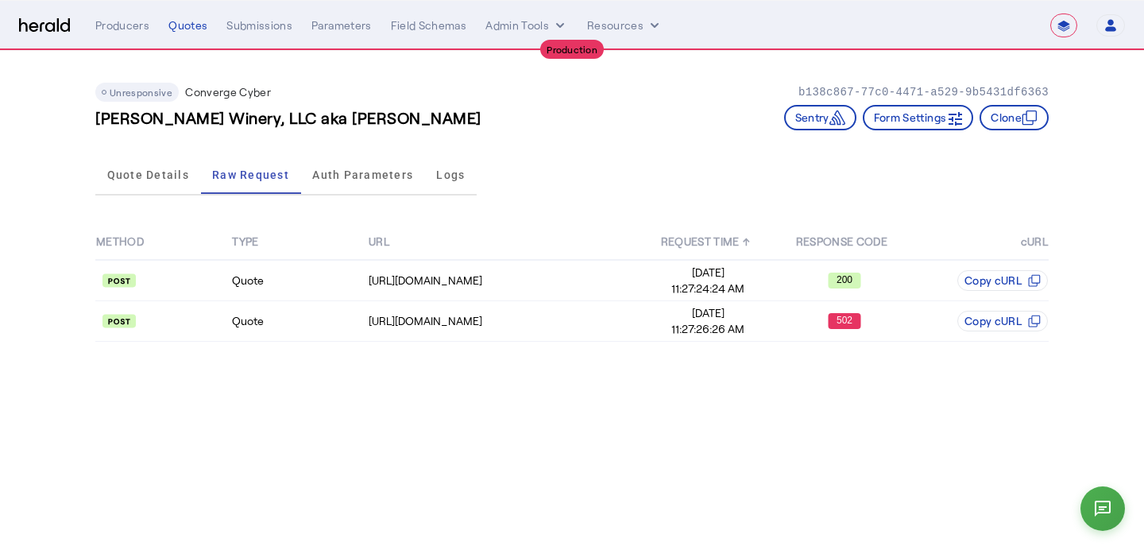
click at [321, 370] on body "**********" at bounding box center [572, 275] width 1144 height 550
